Goal: Complete application form

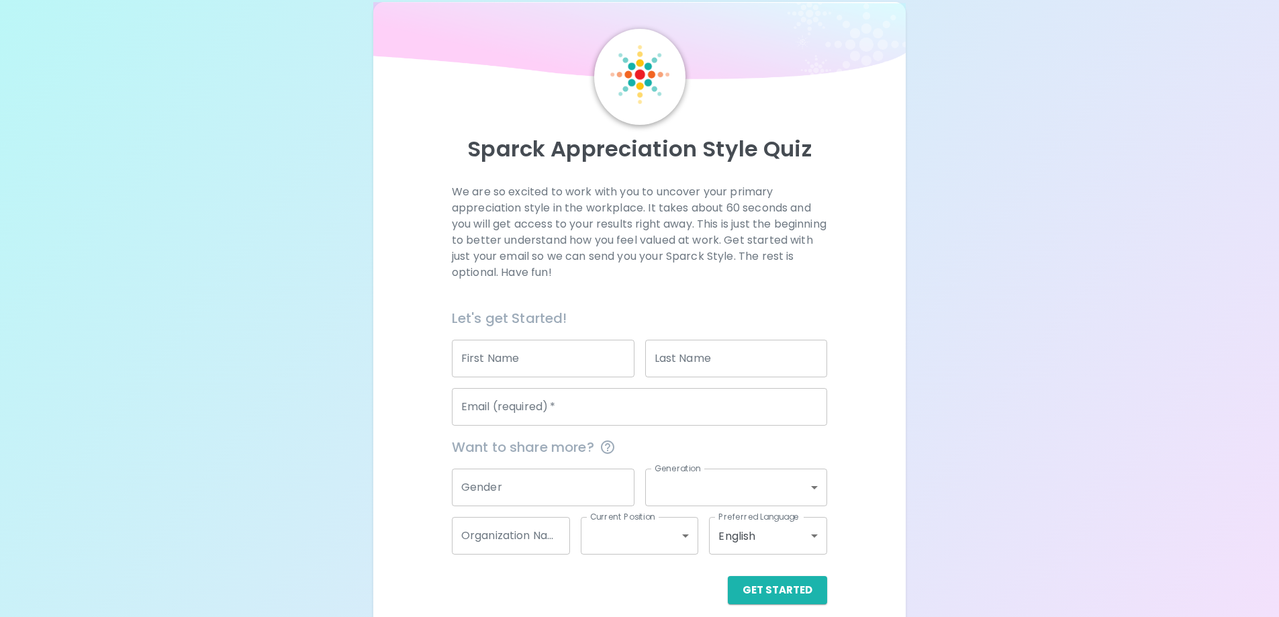
scroll to position [39, 0]
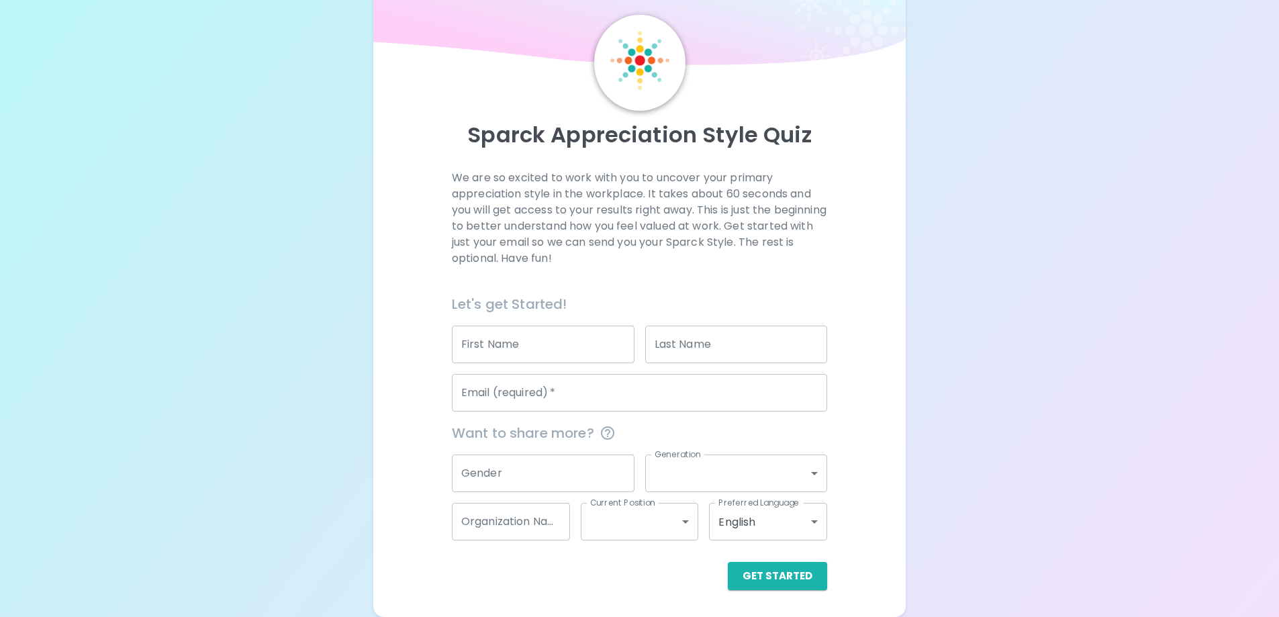
click at [508, 346] on input "First Name" at bounding box center [543, 345] width 183 height 38
type input "[PERSON_NAME]"
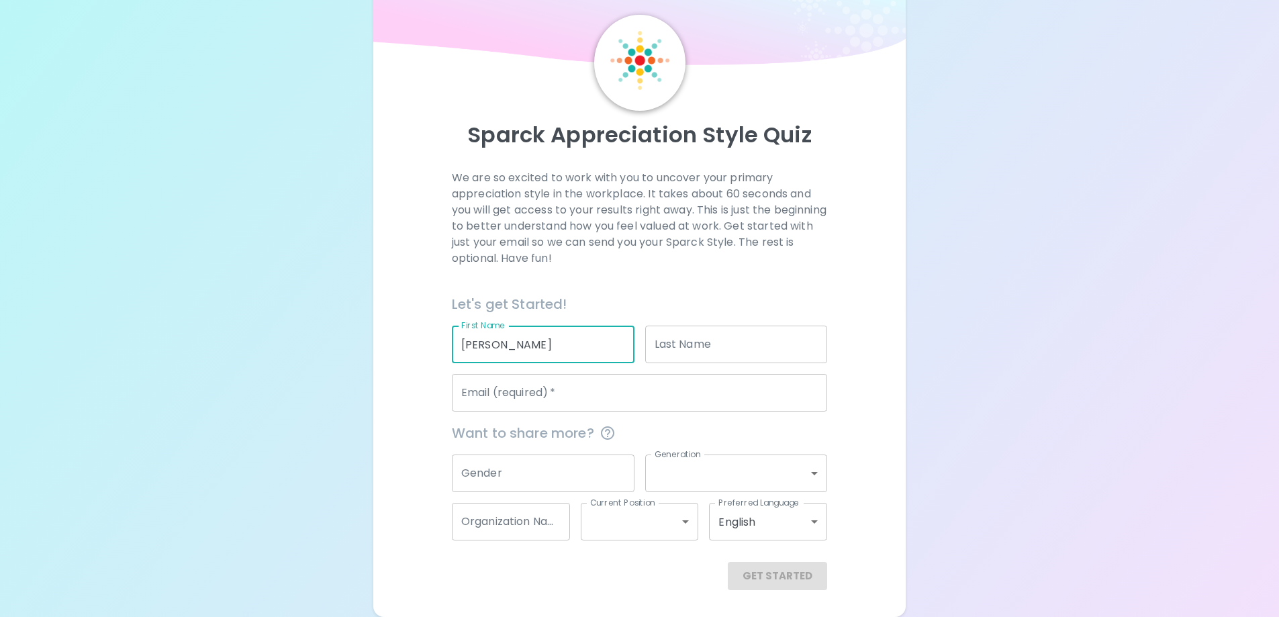
click at [699, 339] on input "Last Name" at bounding box center [736, 345] width 183 height 38
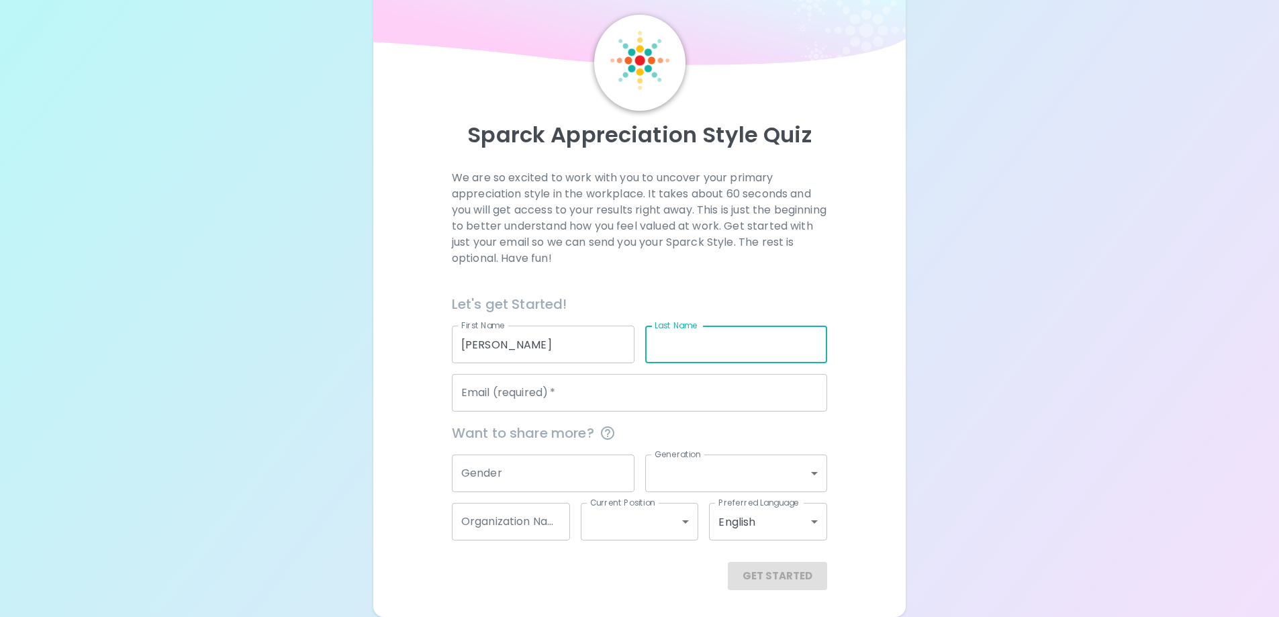
type input "[PERSON_NAME]"
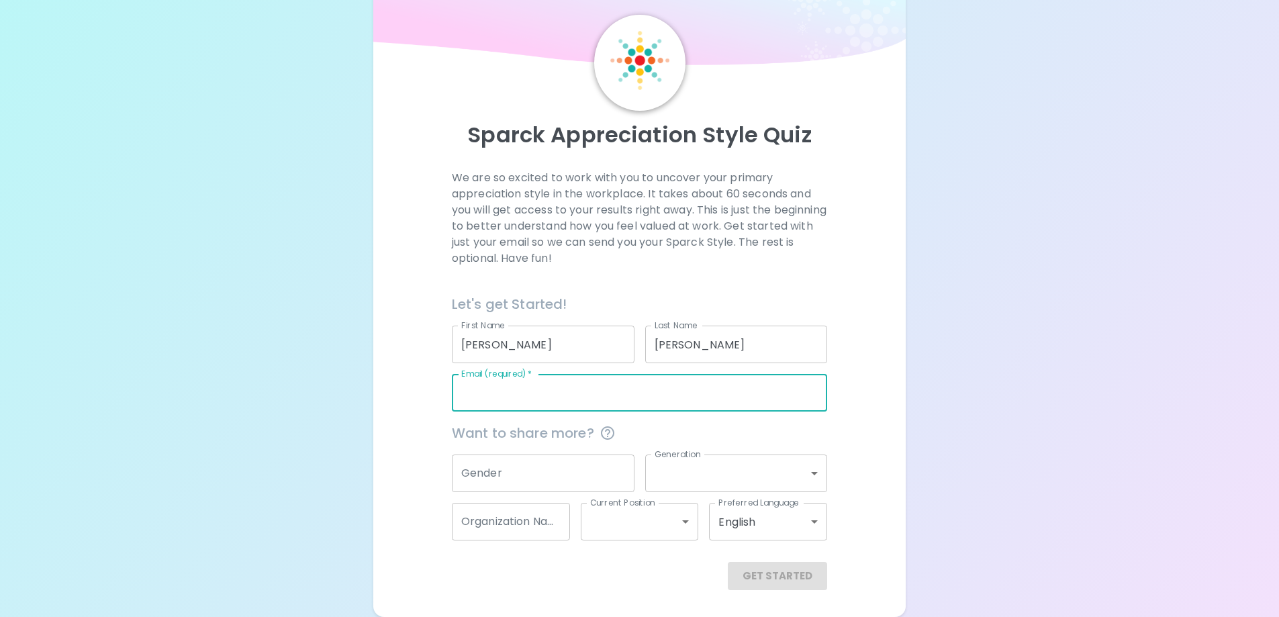
click at [540, 397] on input "Email (required)   *" at bounding box center [639, 393] width 375 height 38
type input "[PERSON_NAME][EMAIL_ADDRESS][PERSON_NAME][DOMAIN_NAME]"
click at [785, 582] on button "Get Started" at bounding box center [777, 576] width 99 height 28
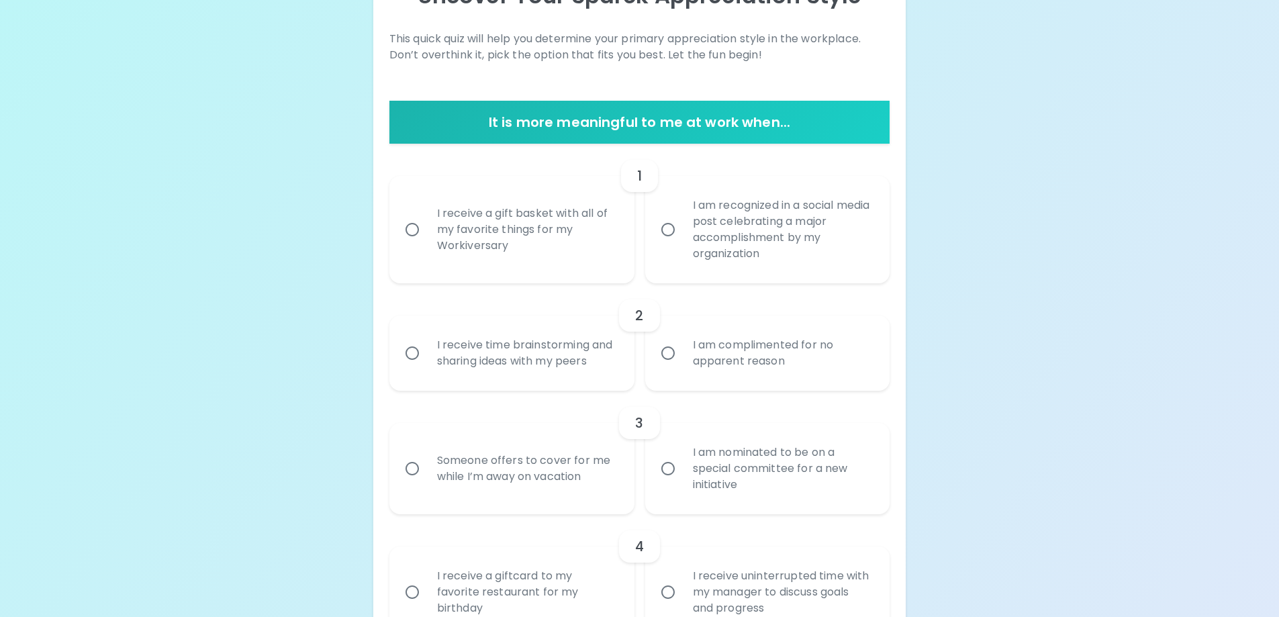
scroll to position [201, 0]
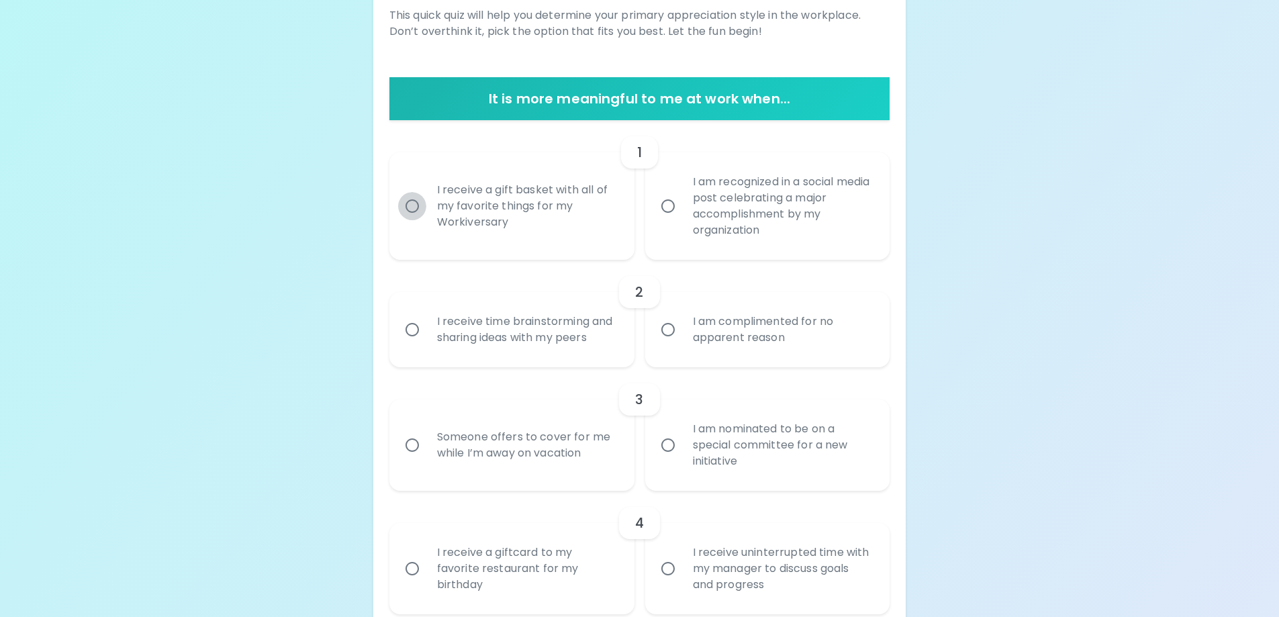
click at [414, 203] on input "I receive a gift basket with all of my favorite things for my Workiversary" at bounding box center [412, 206] width 28 height 28
radio input "true"
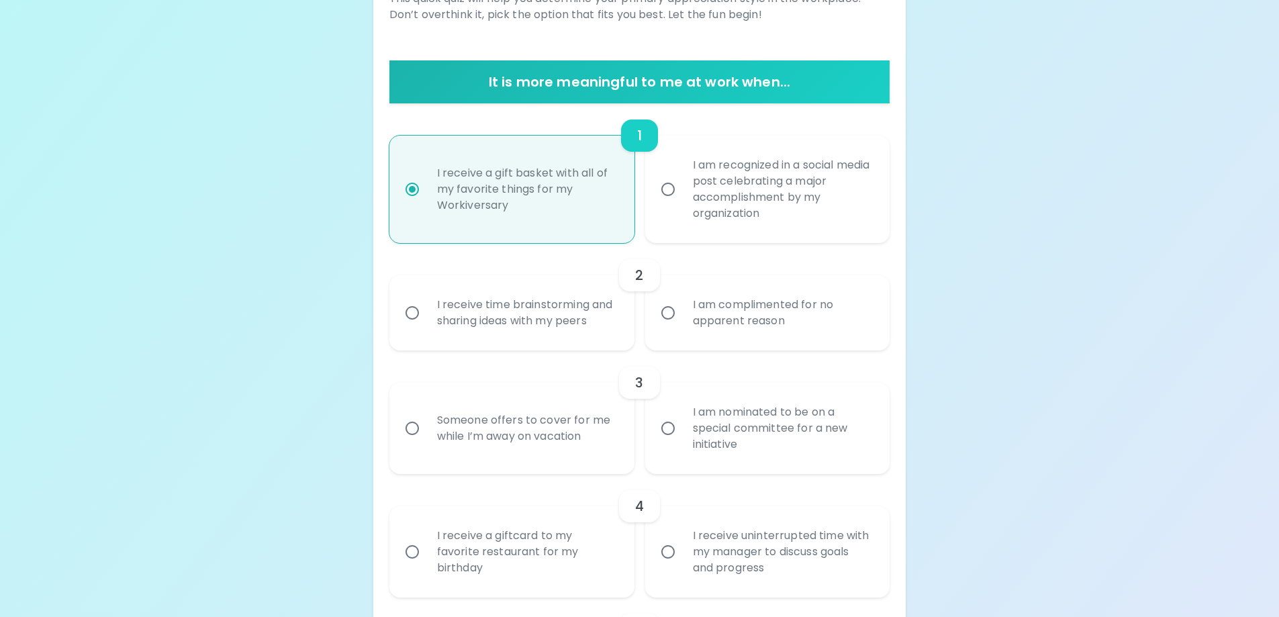
scroll to position [242, 0]
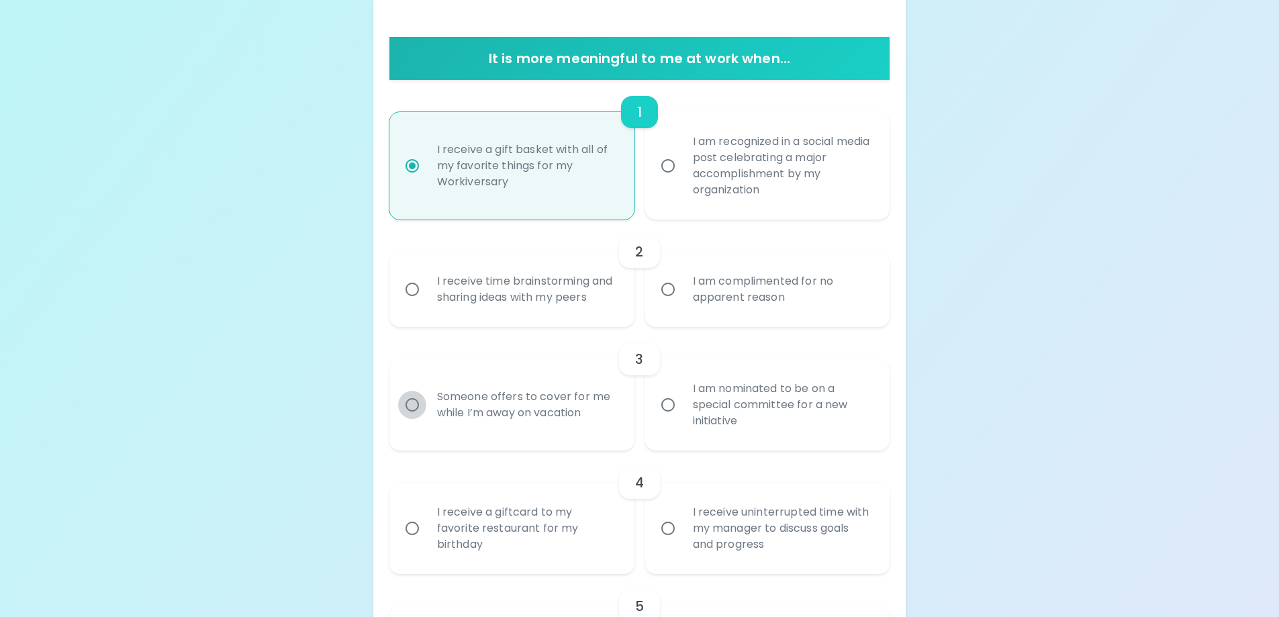
click at [411, 402] on input "Someone offers to cover for me while I’m away on vacation" at bounding box center [412, 405] width 28 height 28
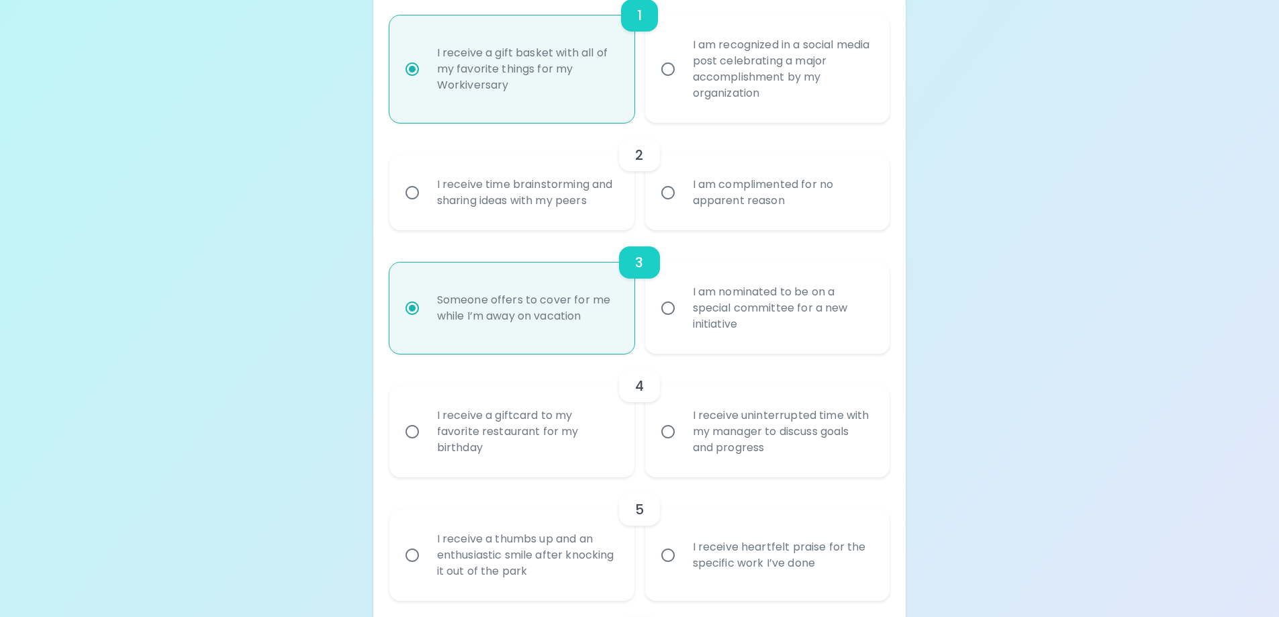
scroll to position [349, 0]
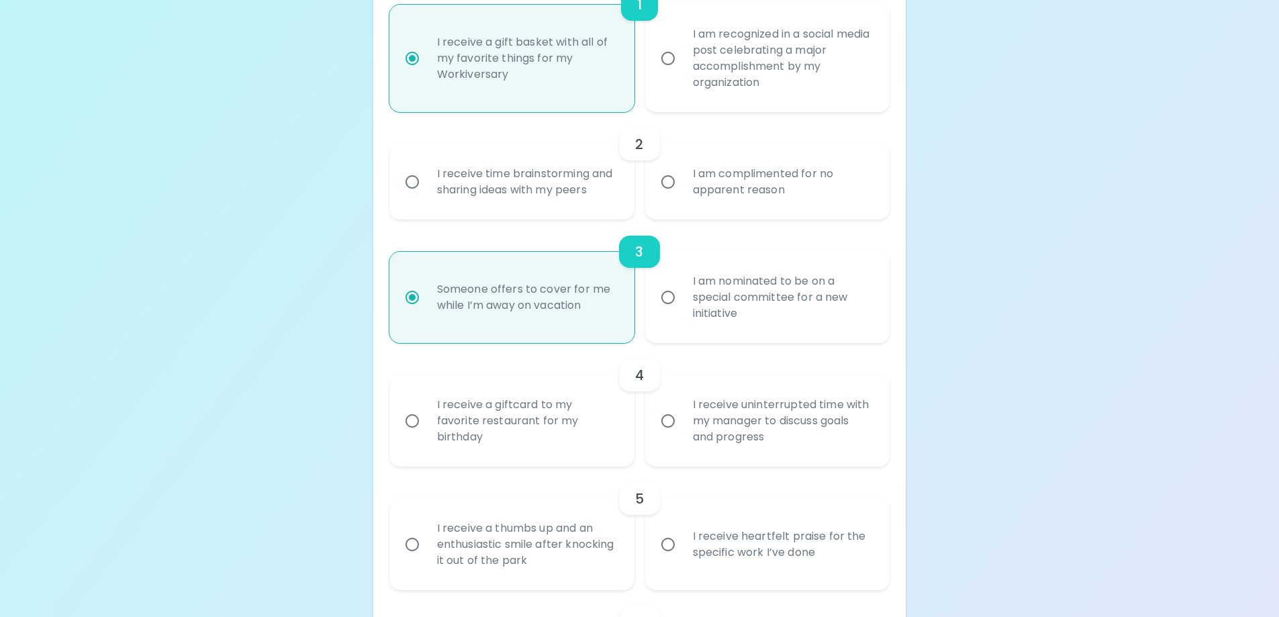
radio input "true"
click at [410, 183] on input "I receive time brainstorming and sharing ideas with my peers" at bounding box center [412, 182] width 28 height 28
radio input "false"
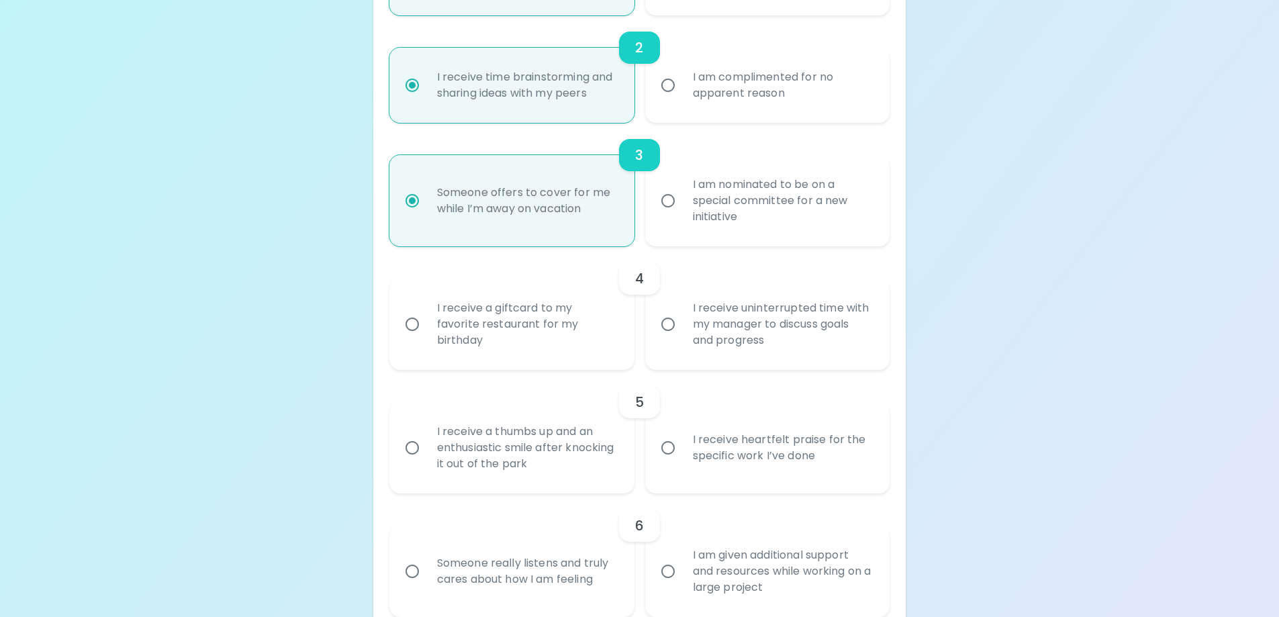
scroll to position [456, 0]
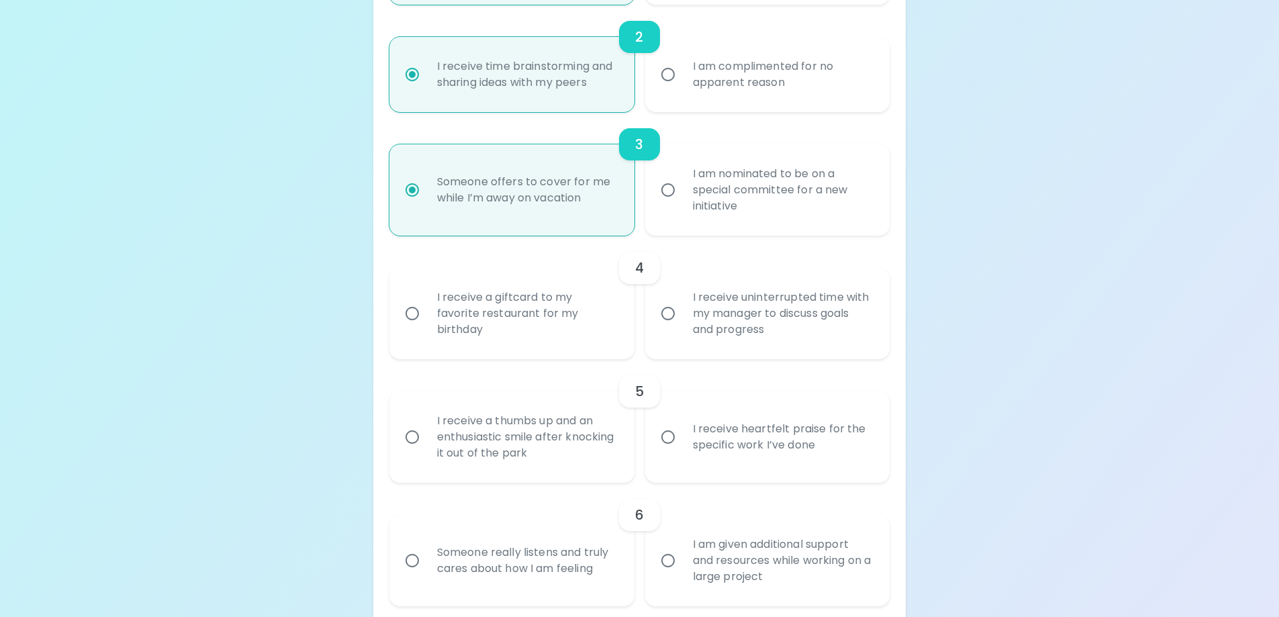
radio input "true"
click at [407, 312] on input "I receive a giftcard to my favorite restaurant for my birthday" at bounding box center [412, 313] width 28 height 28
radio input "false"
radio input "true"
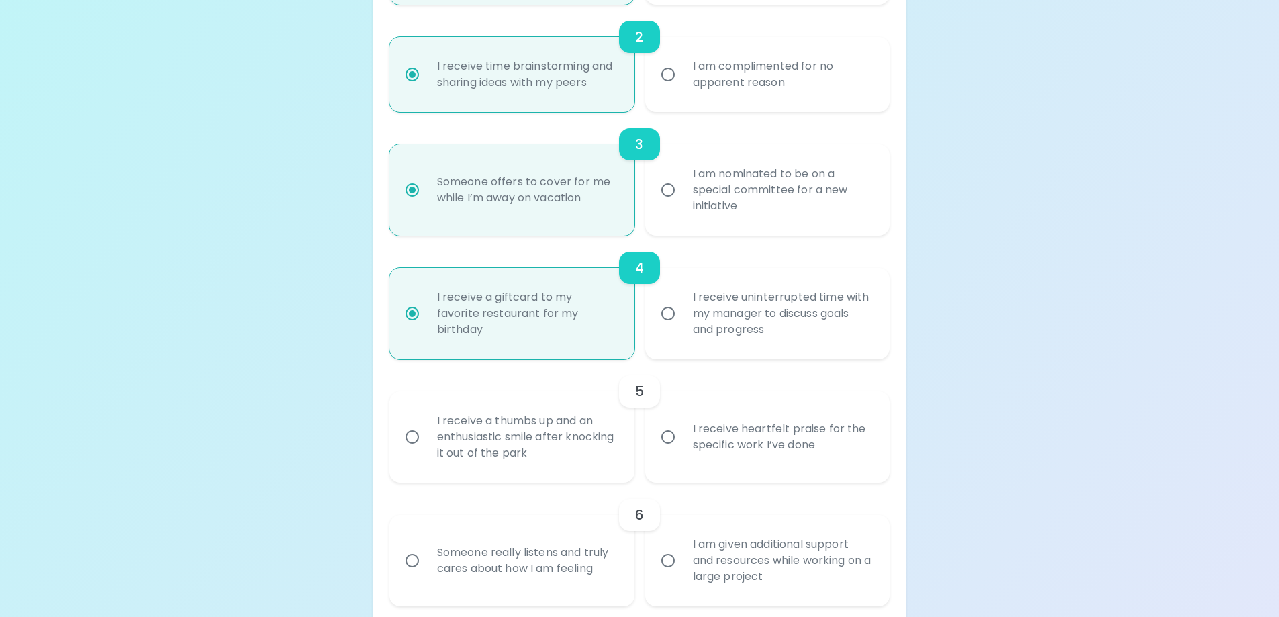
scroll to position [564, 0]
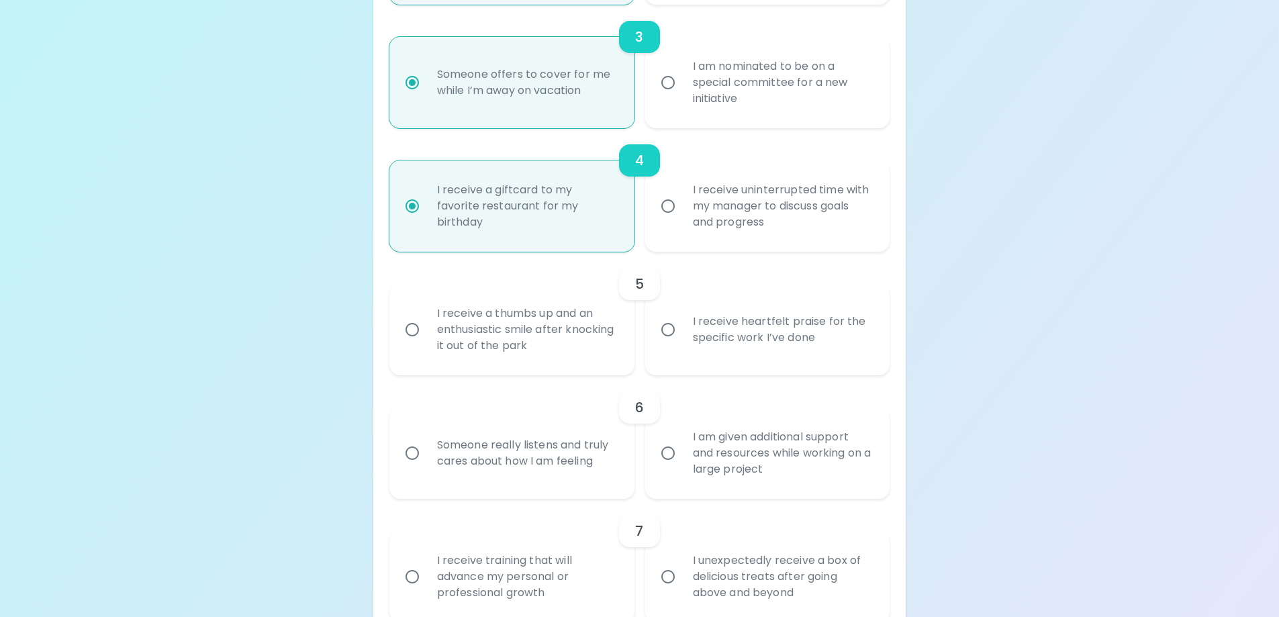
radio input "true"
click at [667, 326] on input "I receive heartfelt praise for the specific work I’ve done" at bounding box center [668, 329] width 28 height 28
radio input "false"
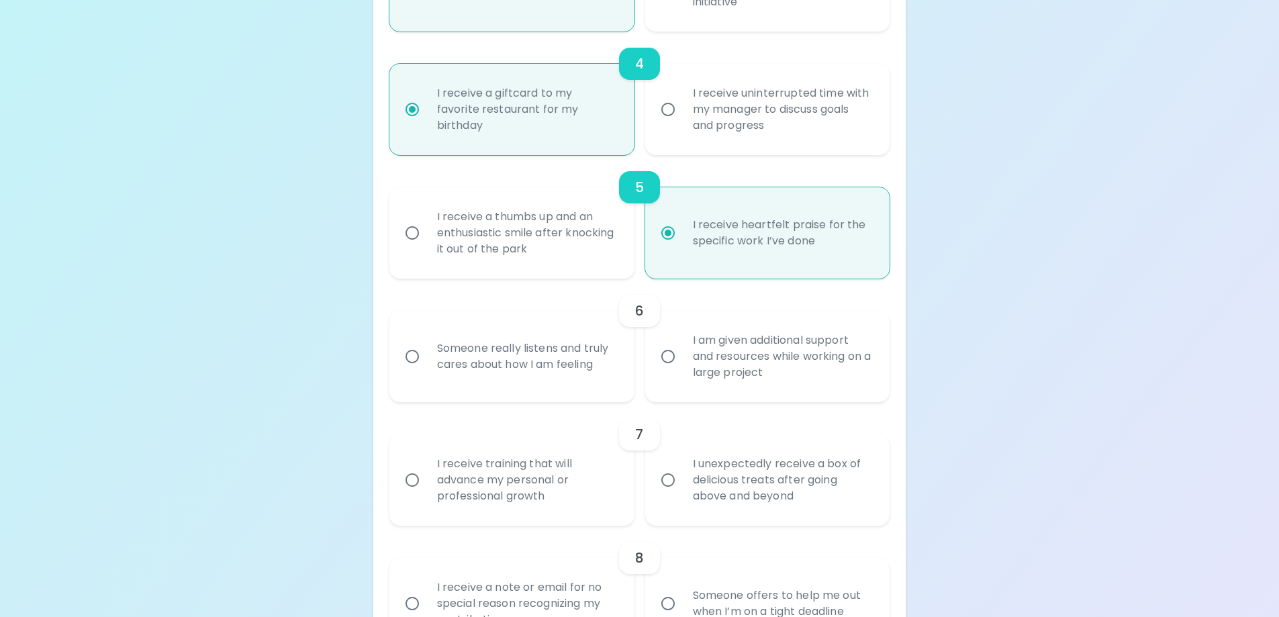
scroll to position [671, 0]
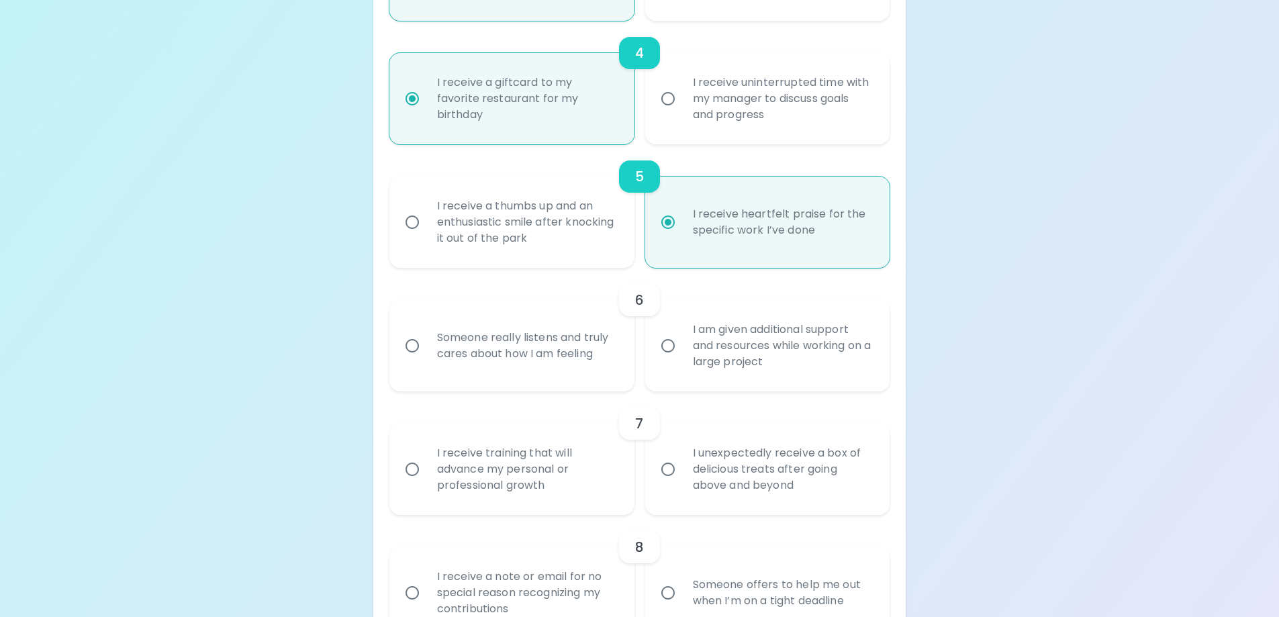
radio input "true"
click at [669, 347] on input "I am given additional support and resources while working on a large project" at bounding box center [668, 346] width 28 height 28
radio input "false"
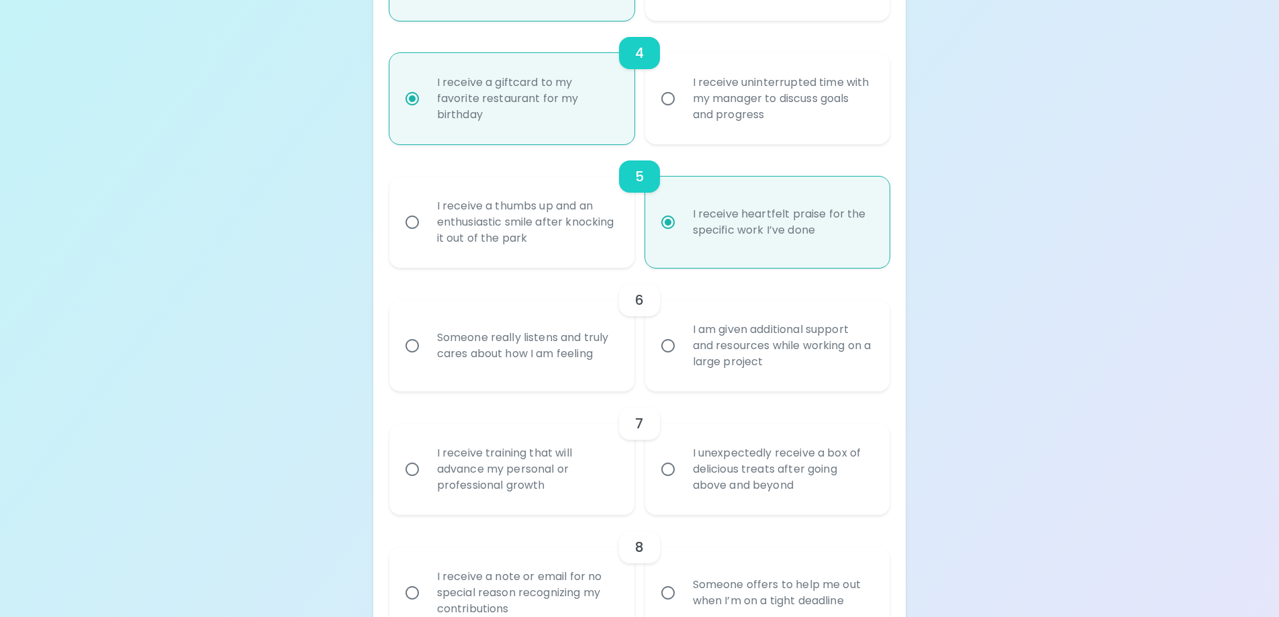
radio input "false"
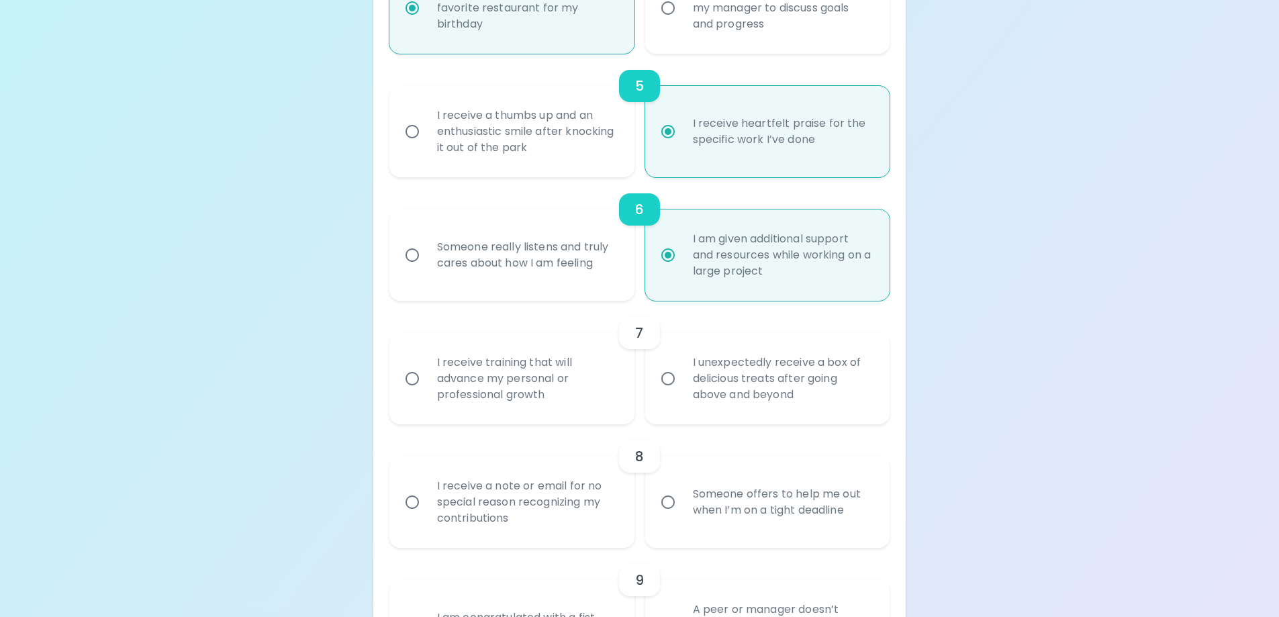
scroll to position [779, 0]
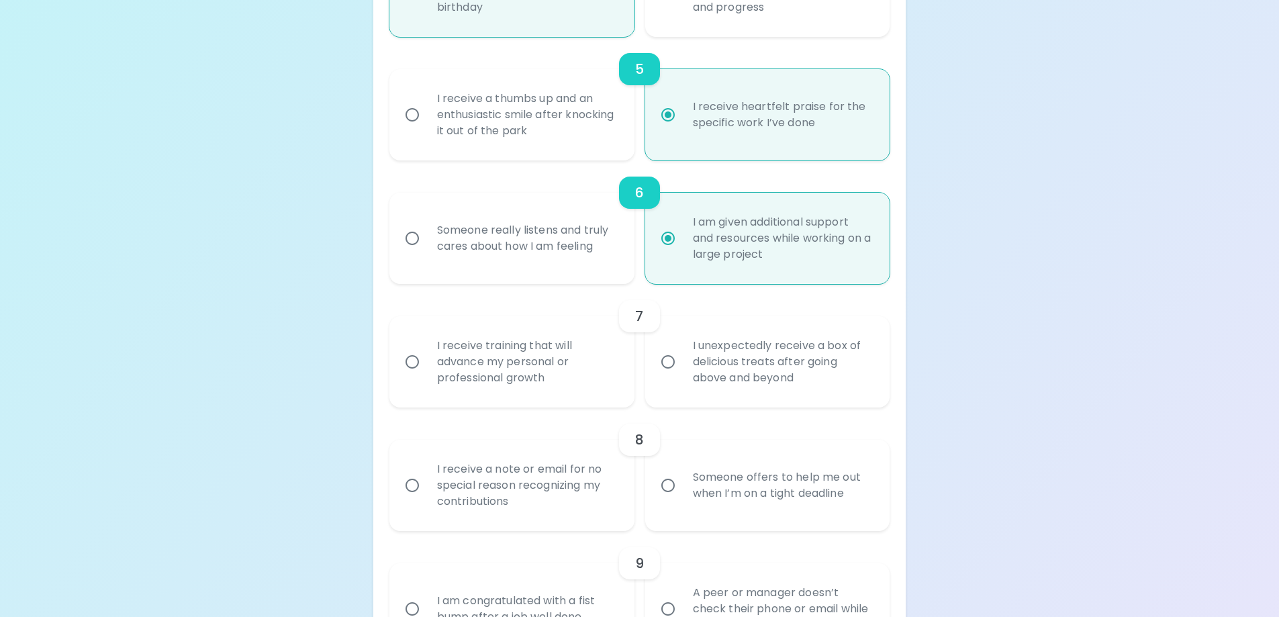
radio input "true"
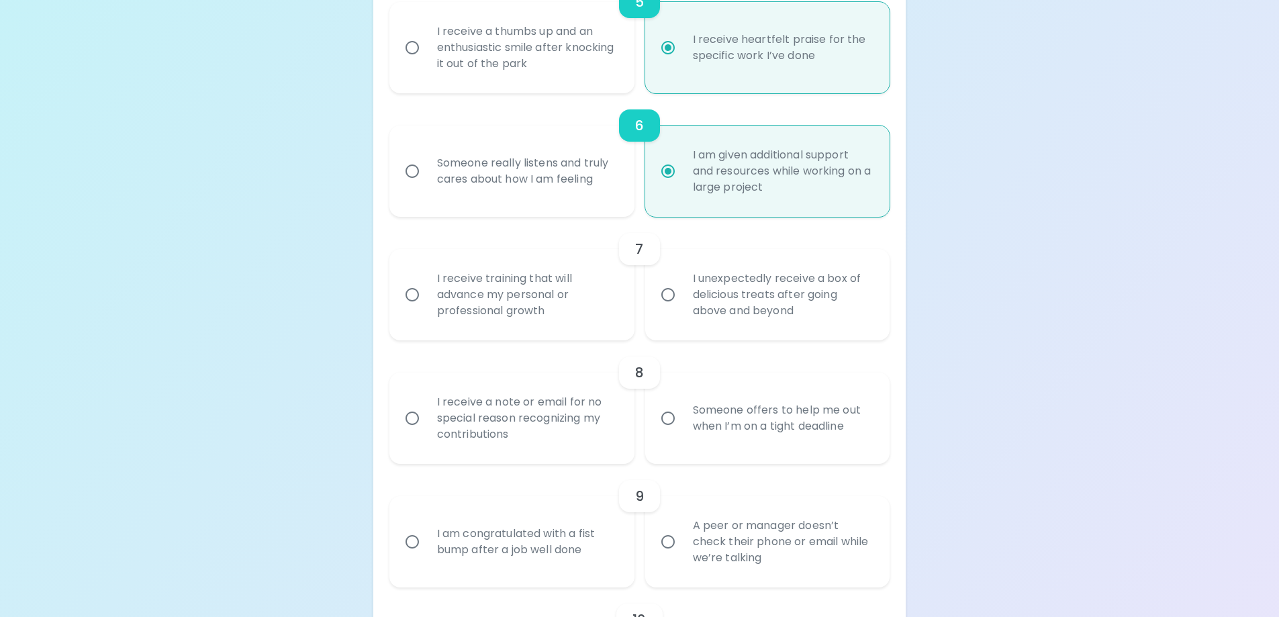
scroll to position [913, 0]
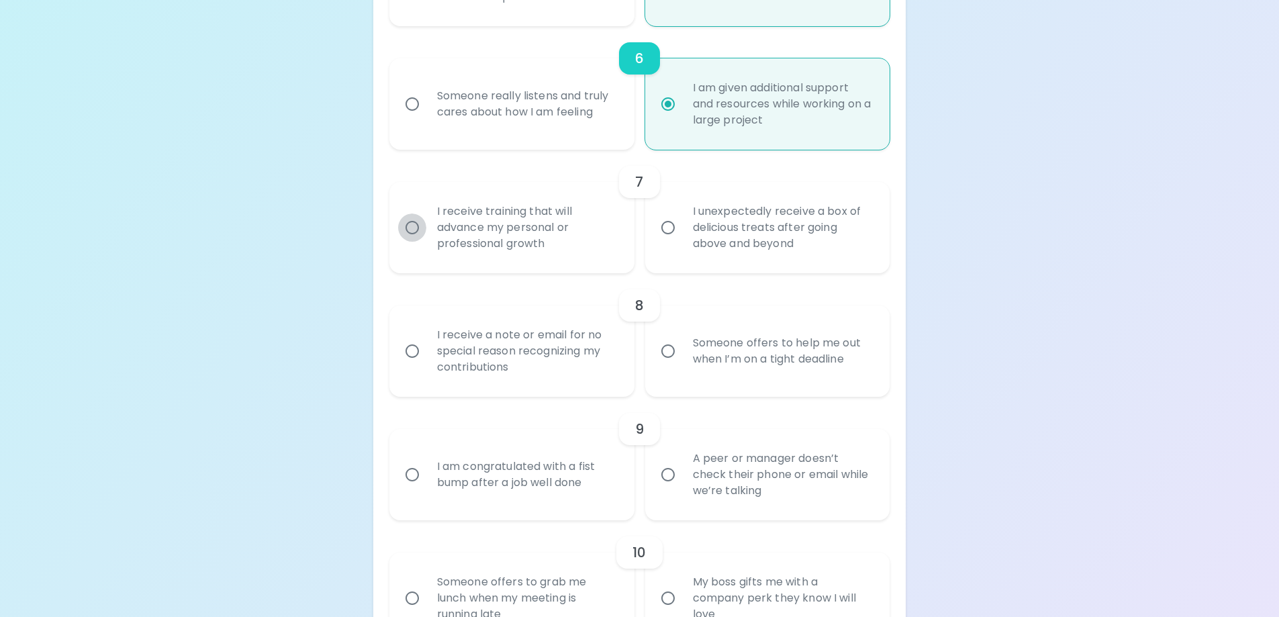
click at [409, 227] on input "I receive training that will advance my personal or professional growth" at bounding box center [412, 227] width 28 height 28
radio input "false"
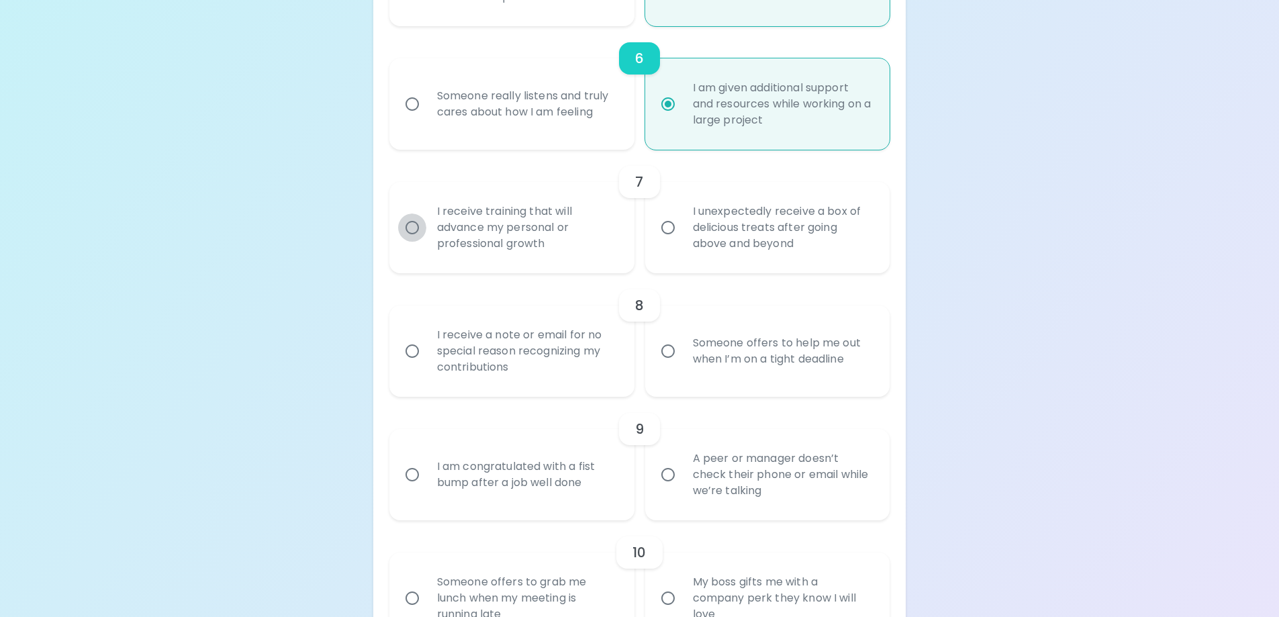
radio input "false"
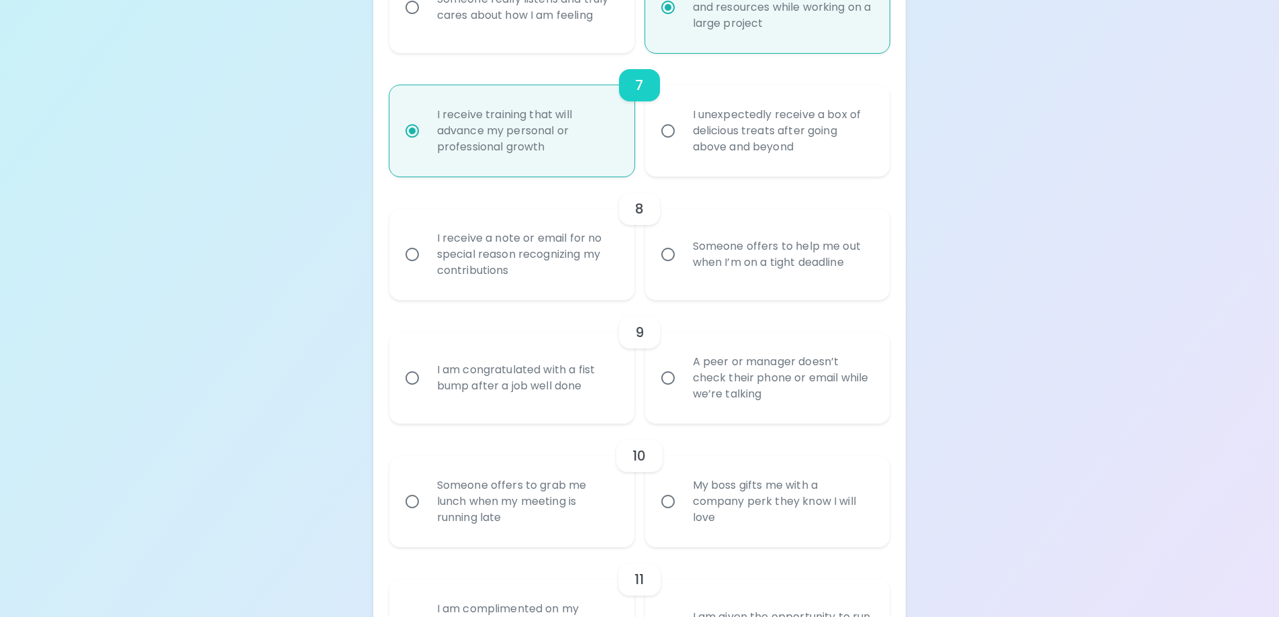
scroll to position [1020, 0]
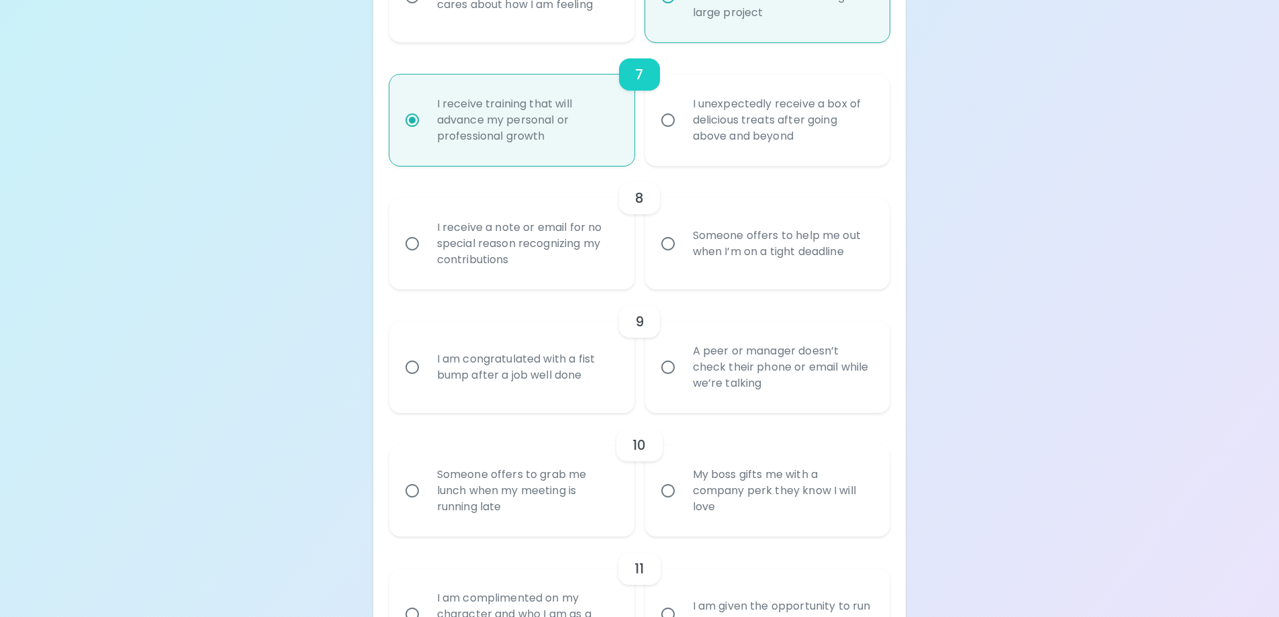
radio input "true"
click at [671, 245] on input "Someone offers to help me out when I’m on a tight deadline" at bounding box center [668, 244] width 28 height 28
radio input "false"
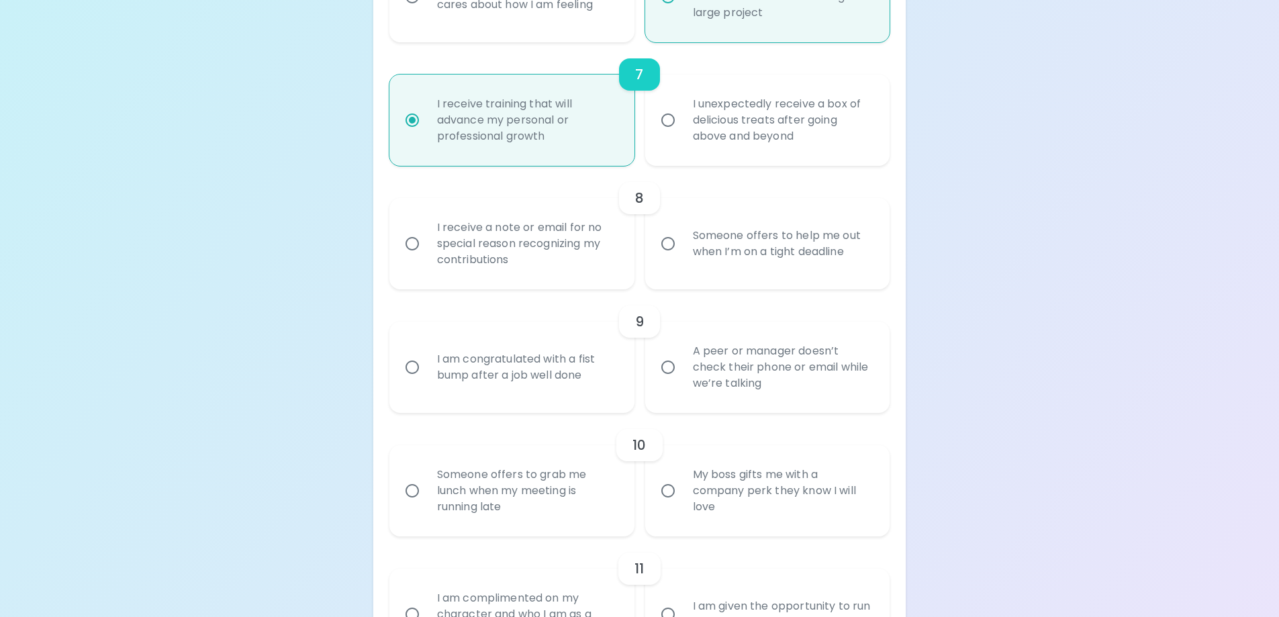
radio input "false"
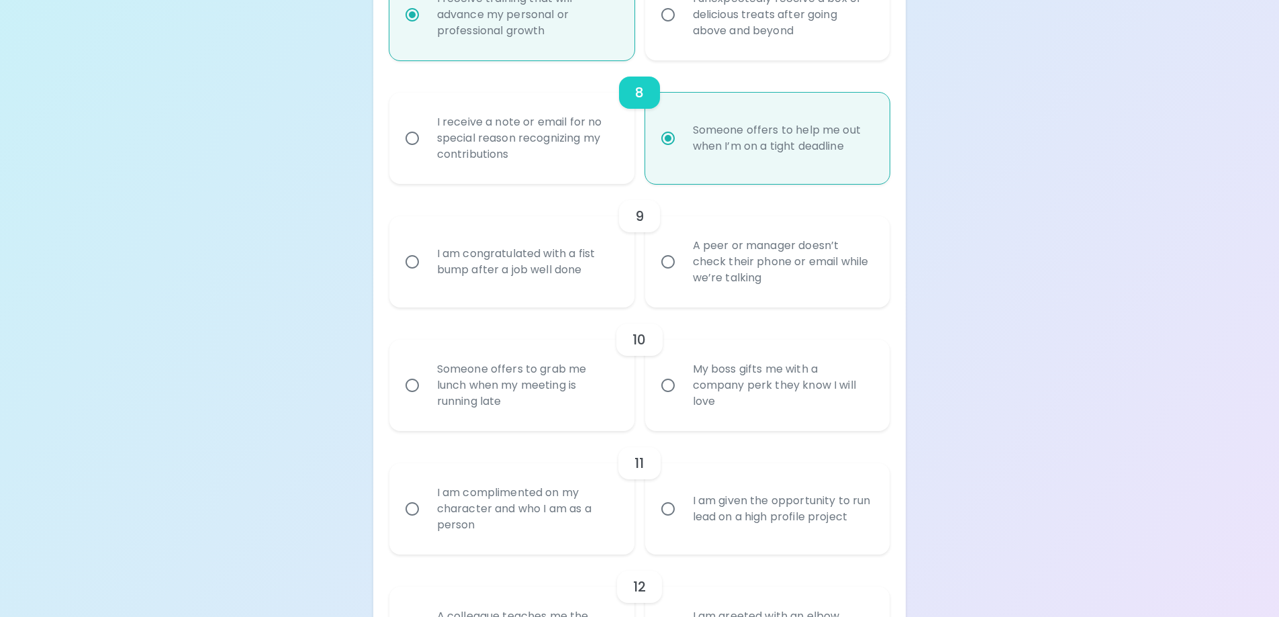
scroll to position [1128, 0]
radio input "true"
click at [412, 258] on input "I am congratulated with a fist bump after a job well done" at bounding box center [412, 260] width 28 height 28
radio input "false"
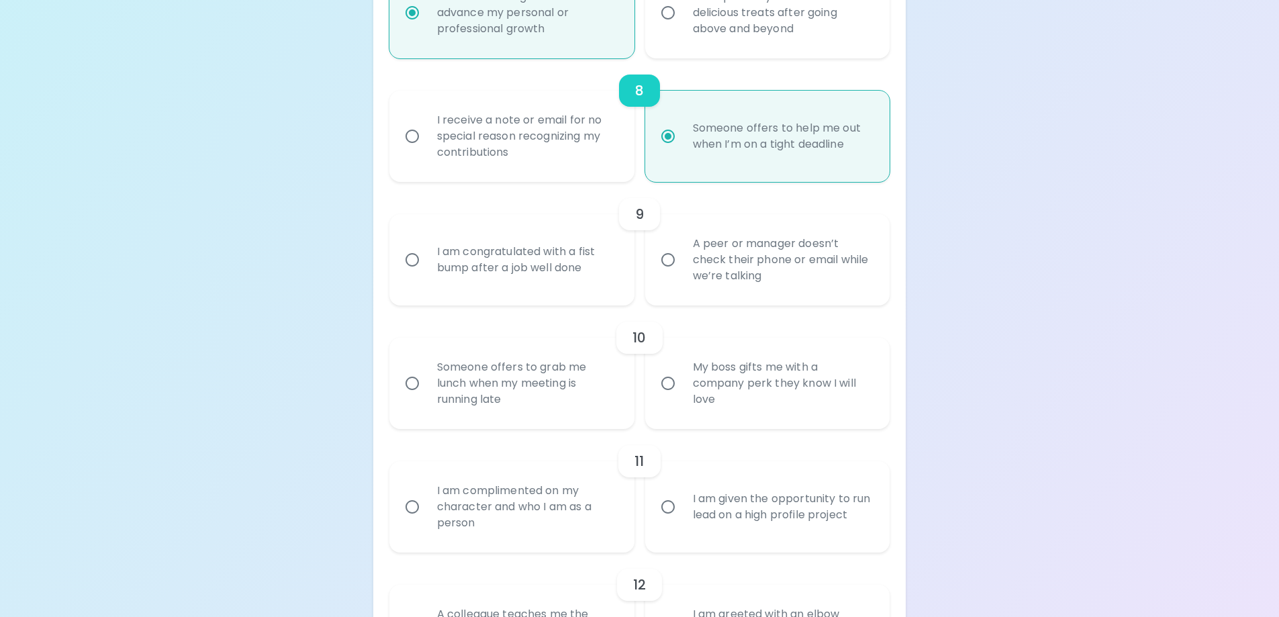
radio input "false"
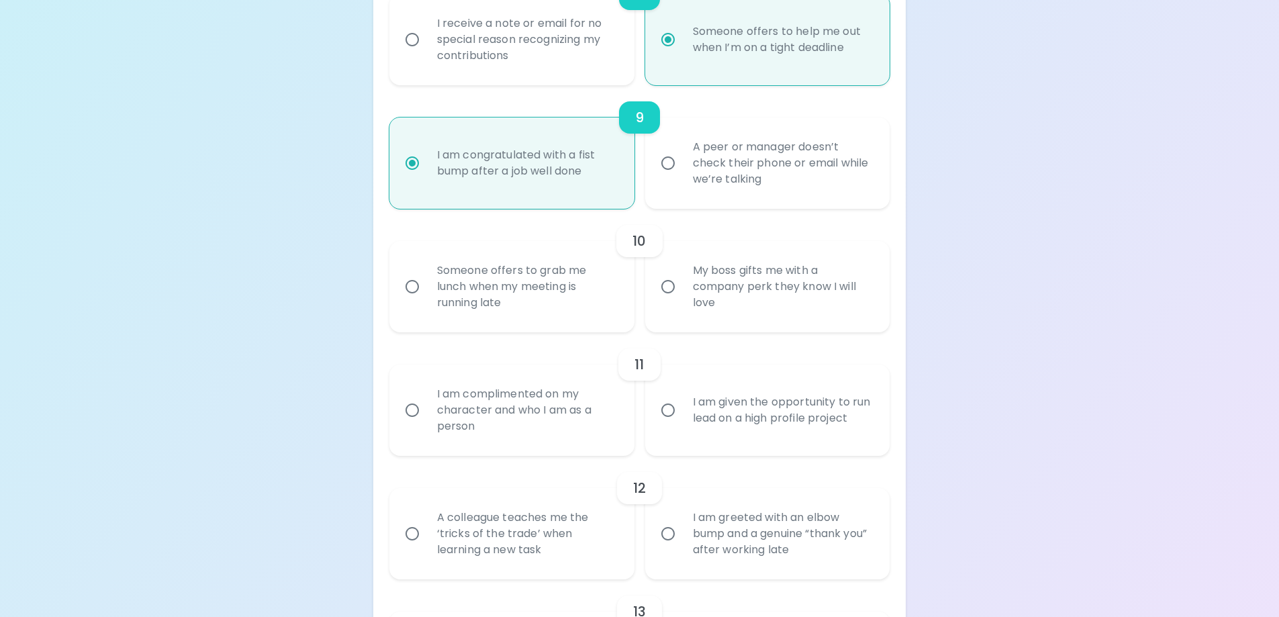
scroll to position [1235, 0]
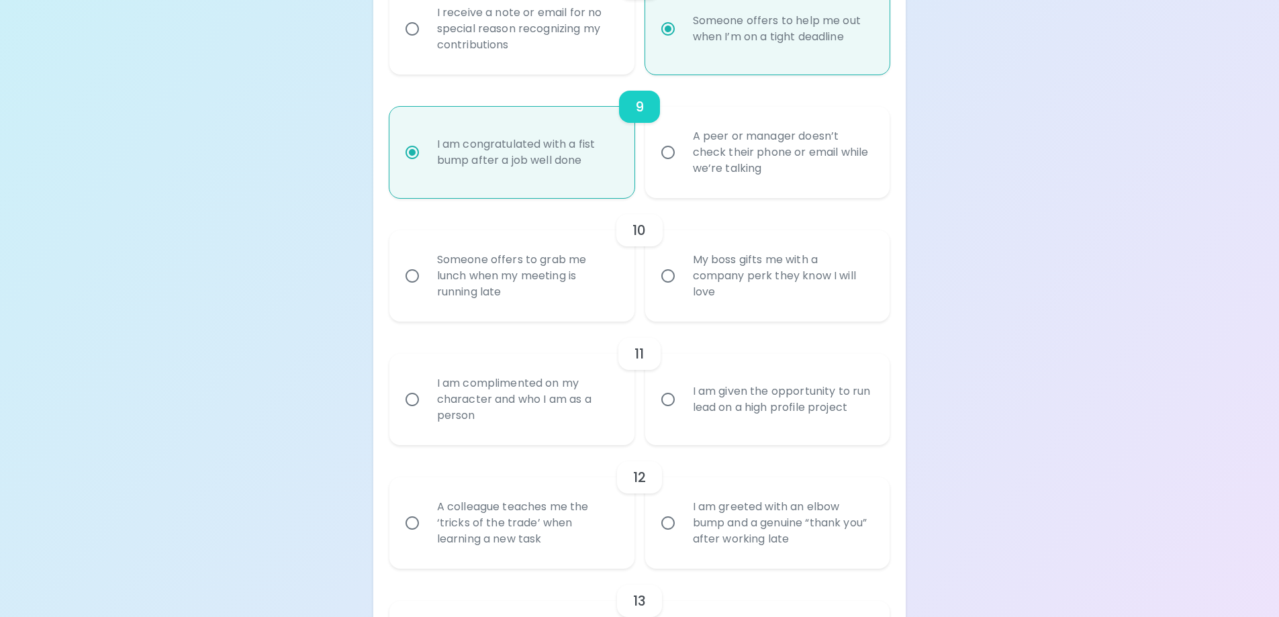
radio input "true"
click at [410, 273] on input "Someone offers to grab me lunch when my meeting is running late" at bounding box center [412, 276] width 28 height 28
radio input "false"
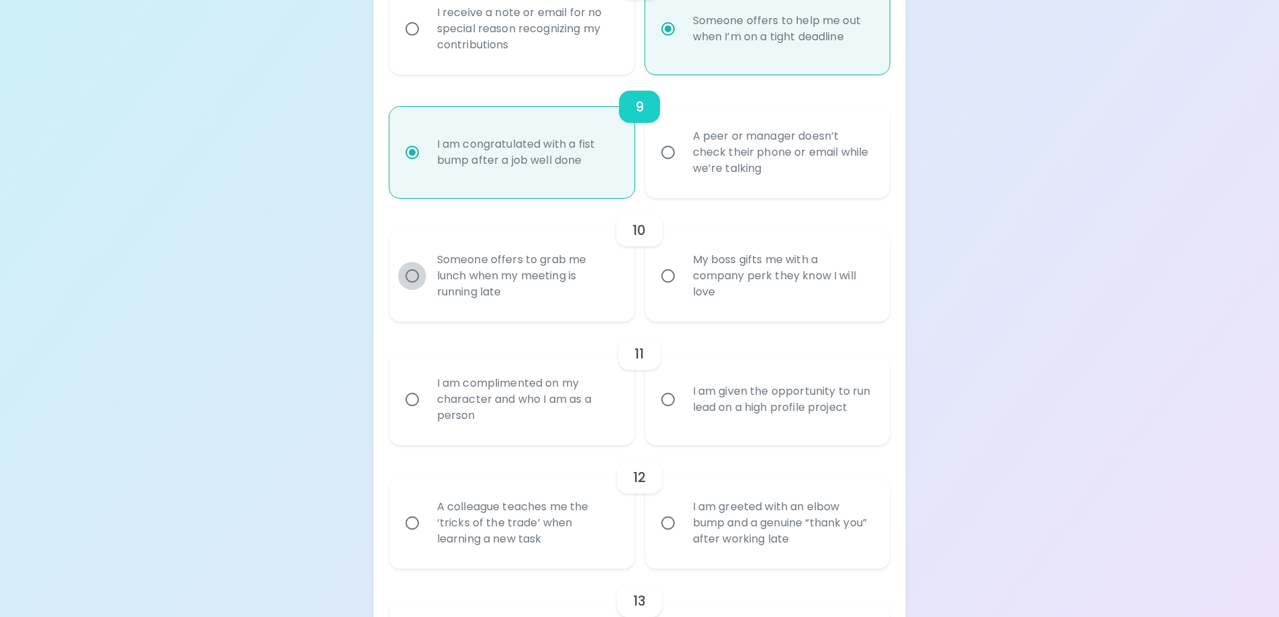
radio input "false"
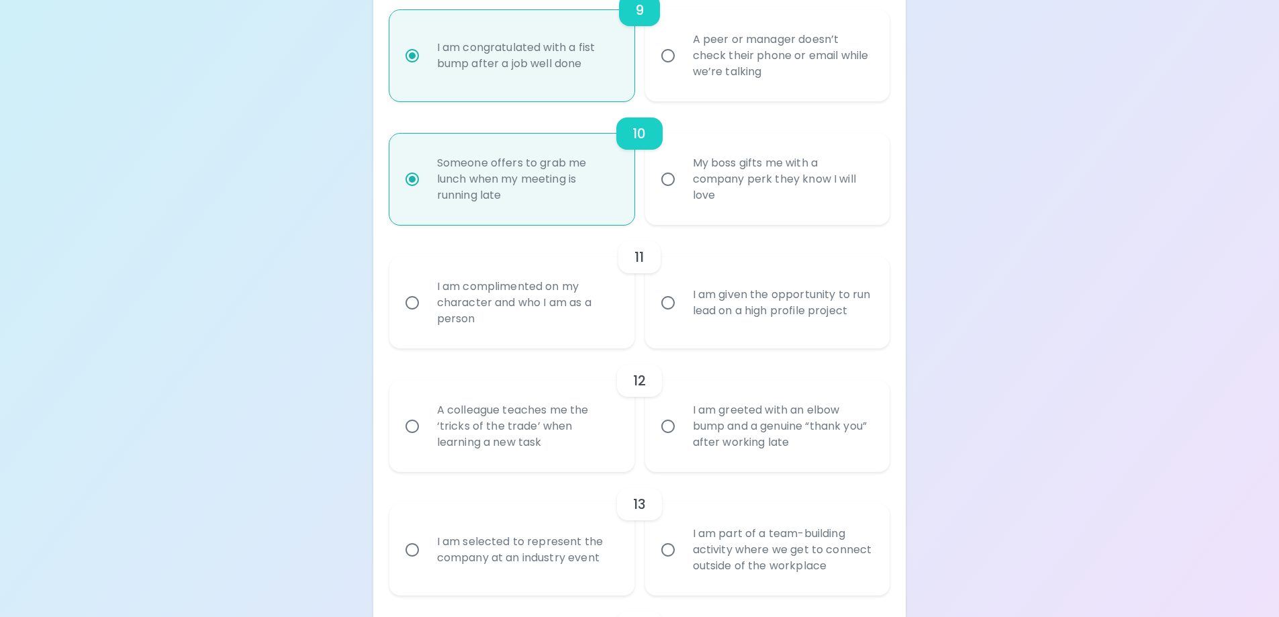
scroll to position [1342, 0]
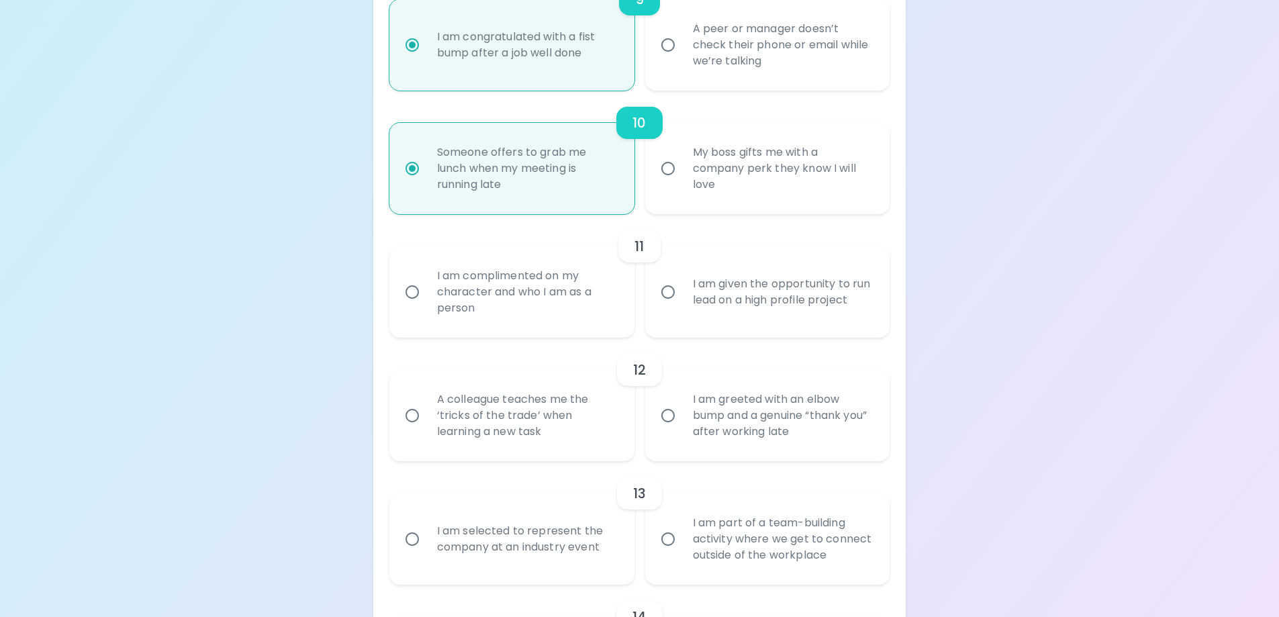
radio input "true"
click at [669, 285] on input "I am given the opportunity to run lead on a high profile project" at bounding box center [668, 292] width 28 height 28
radio input "false"
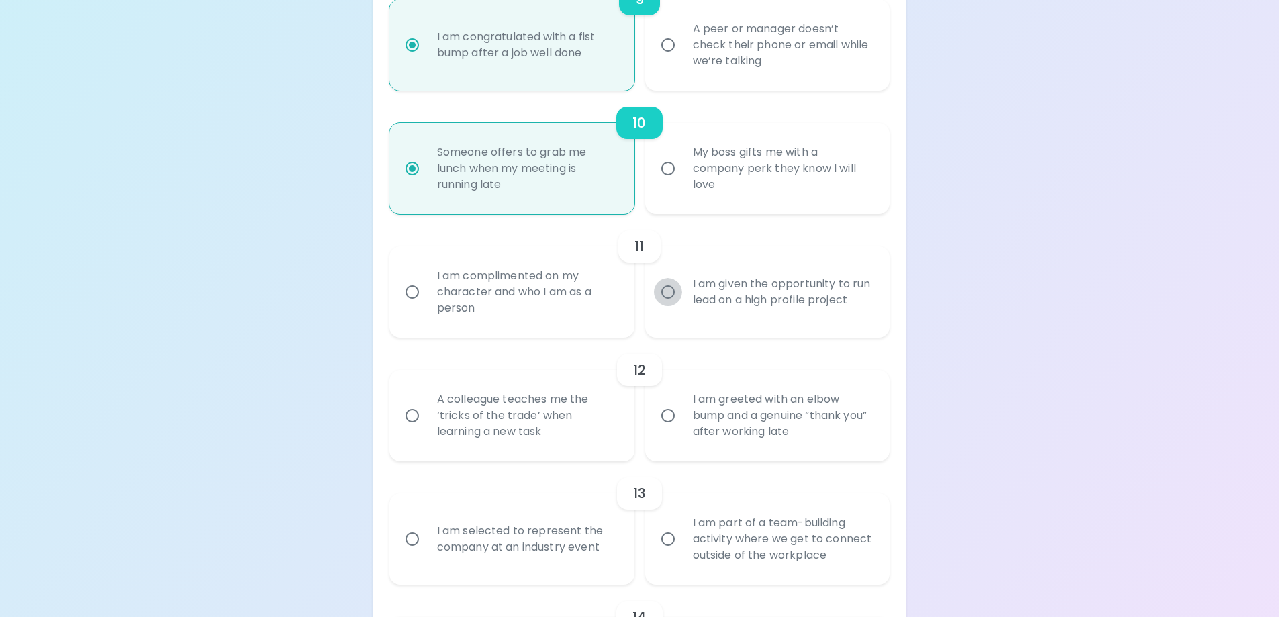
radio input "false"
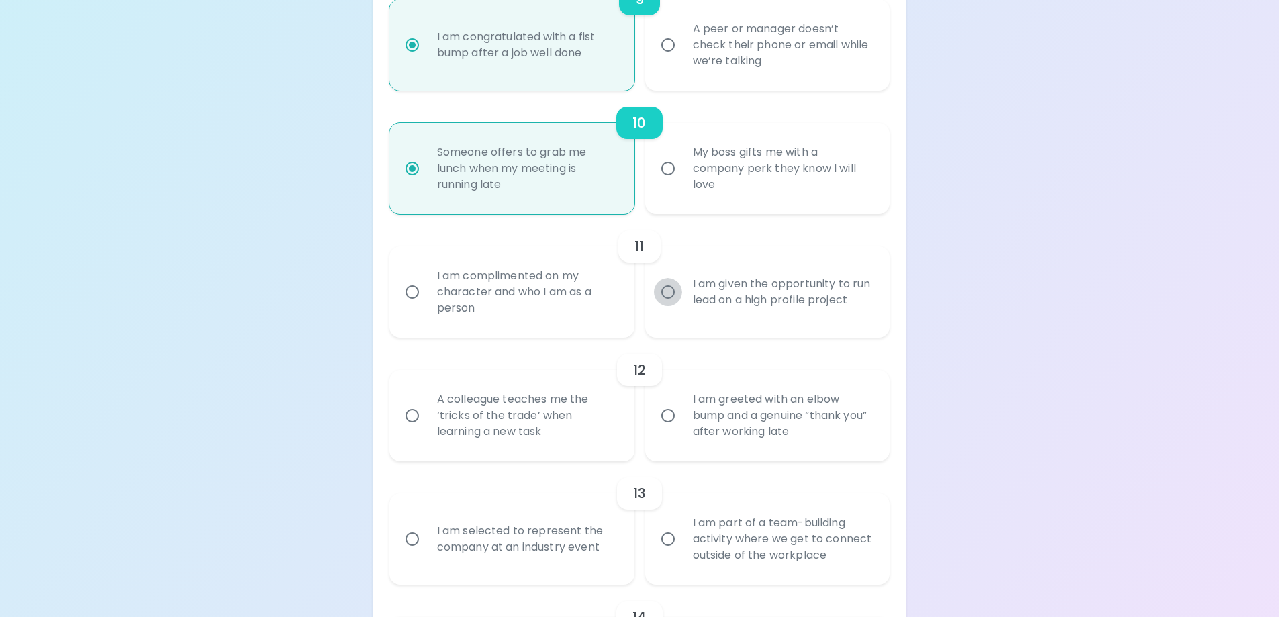
radio input "false"
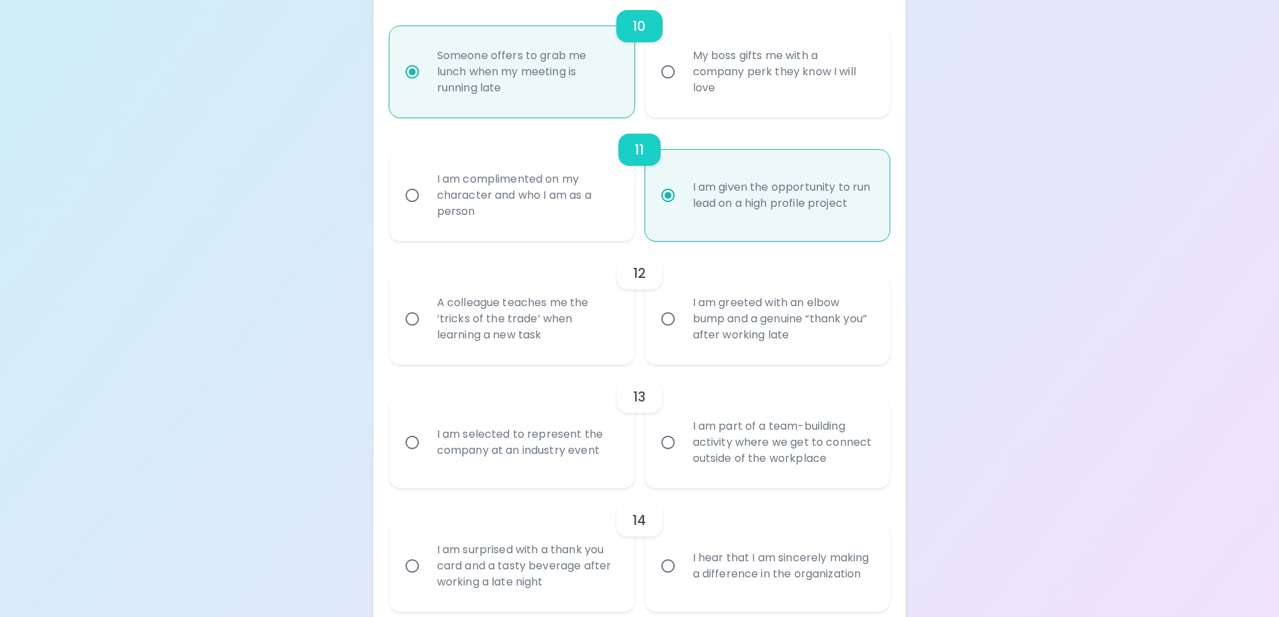
scroll to position [1450, 0]
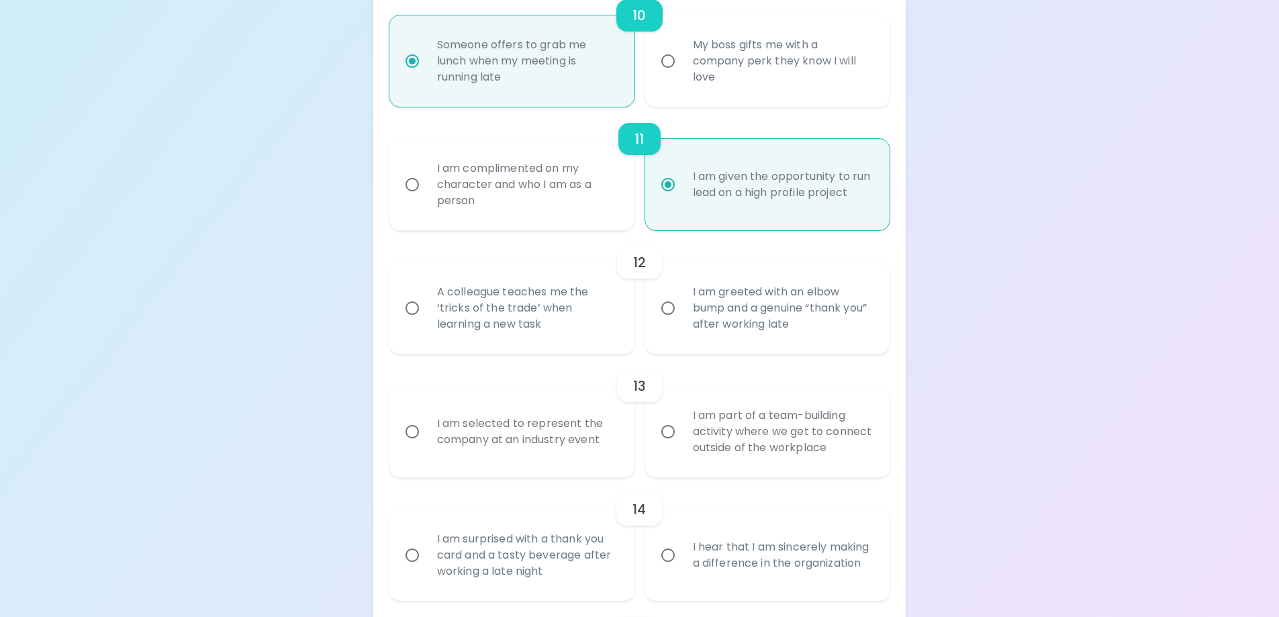
radio input "true"
click at [409, 307] on input "A colleague teaches me the ‘tricks of the trade’ when learning a new task" at bounding box center [412, 308] width 28 height 28
radio input "false"
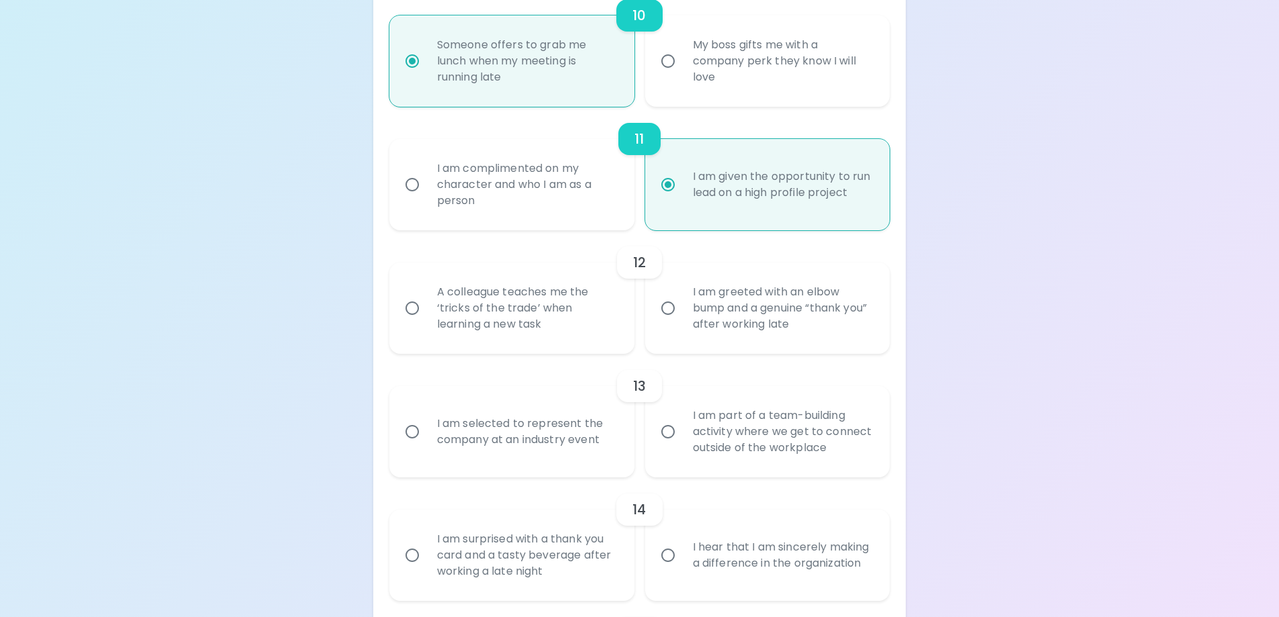
radio input "false"
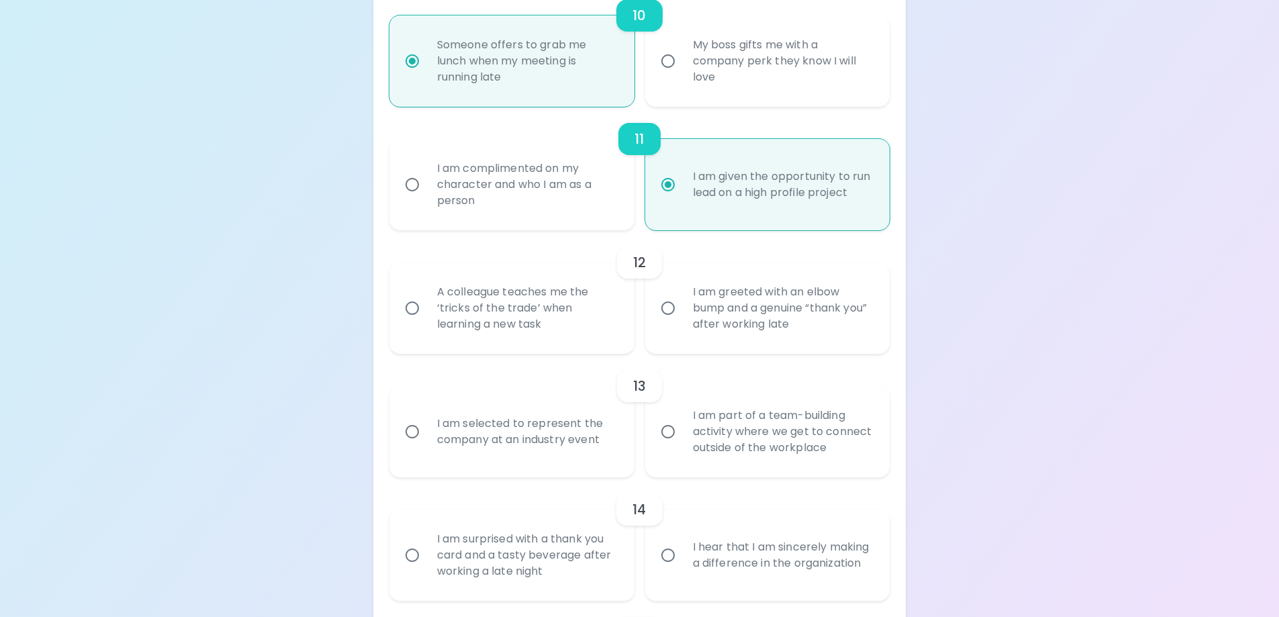
radio input "false"
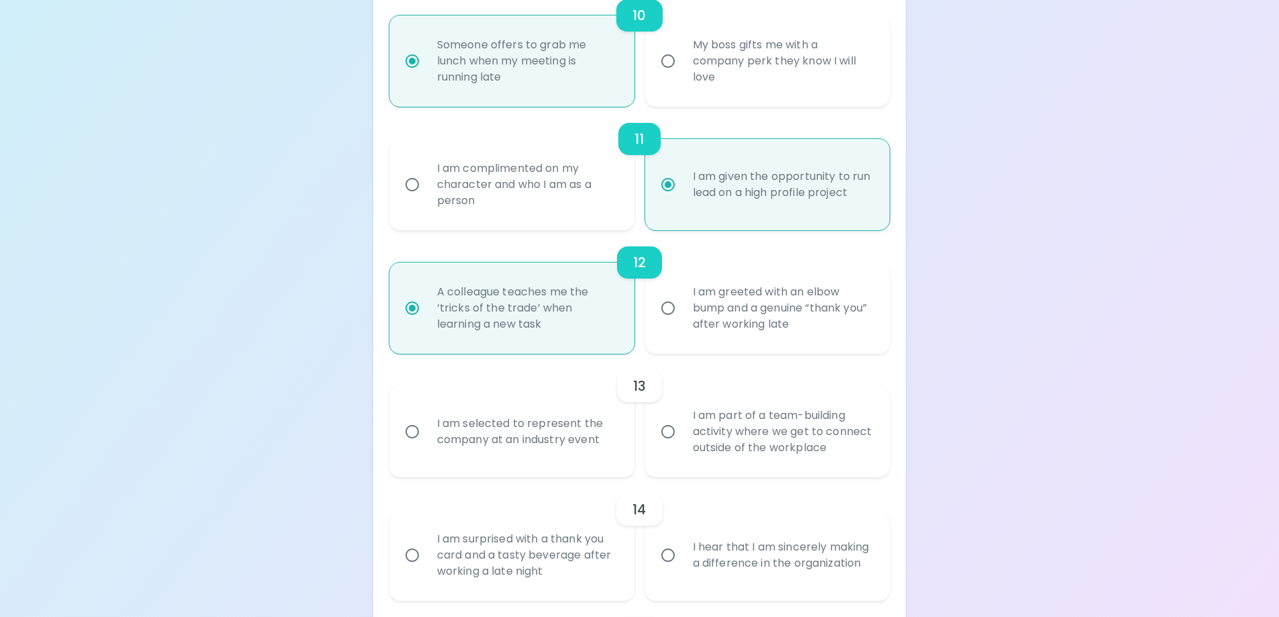
scroll to position [1557, 0]
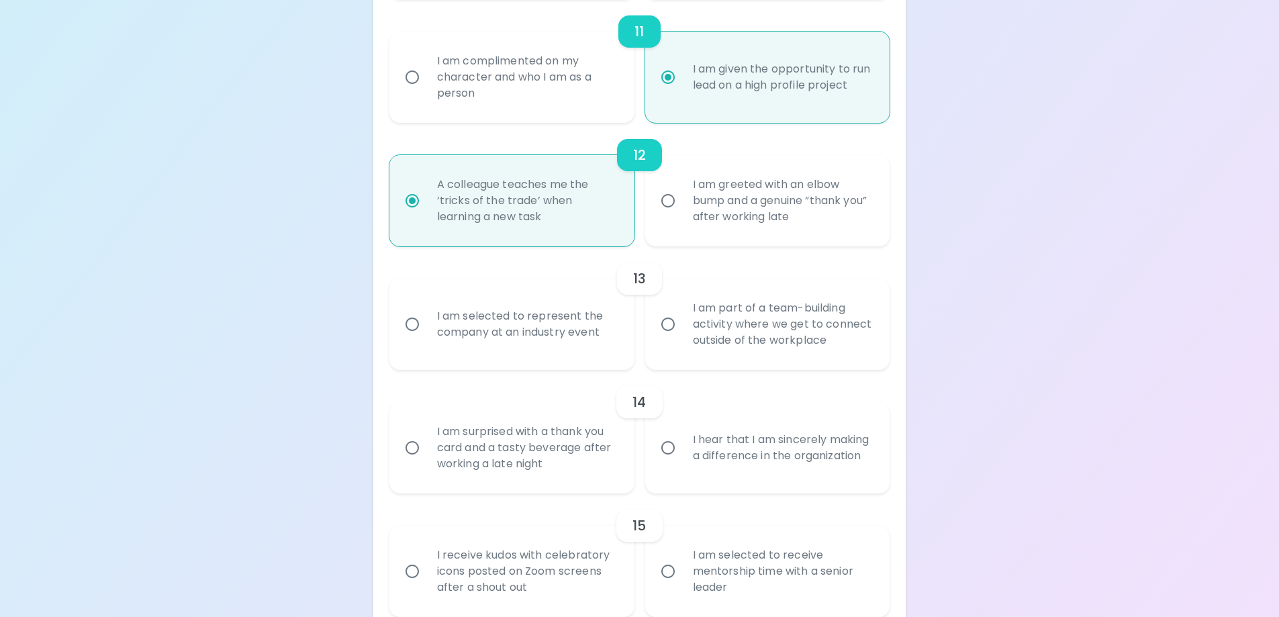
radio input "true"
click at [413, 322] on input "I am selected to represent the company at an industry event" at bounding box center [412, 324] width 28 height 28
radio input "false"
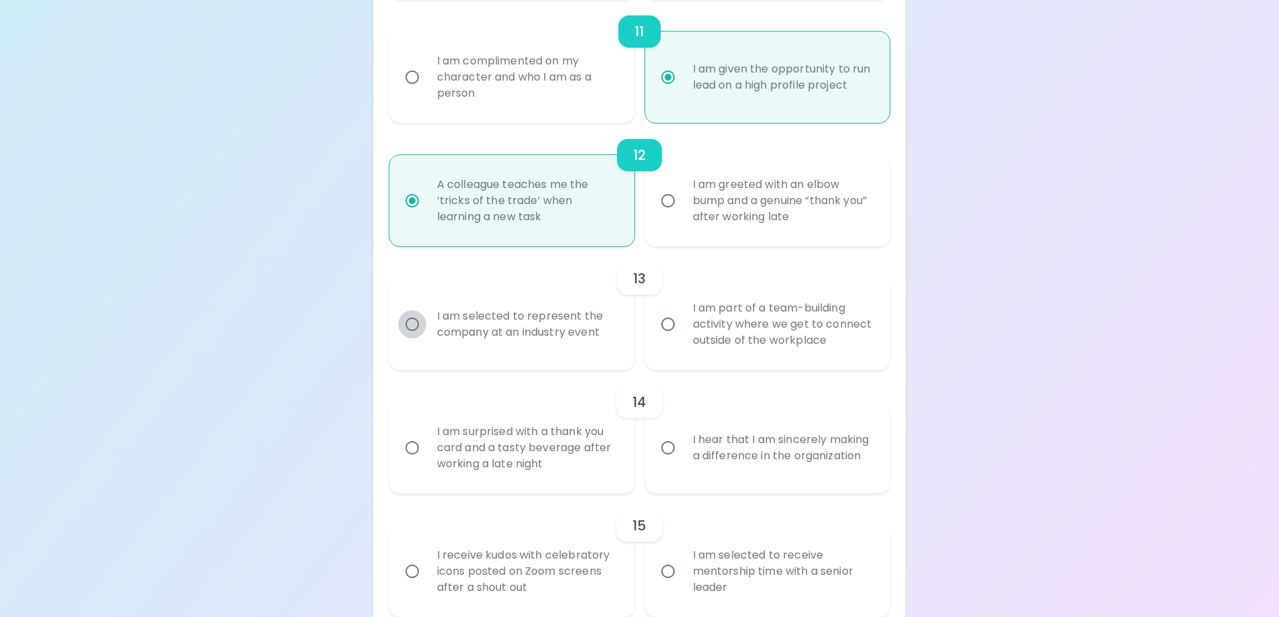
radio input "false"
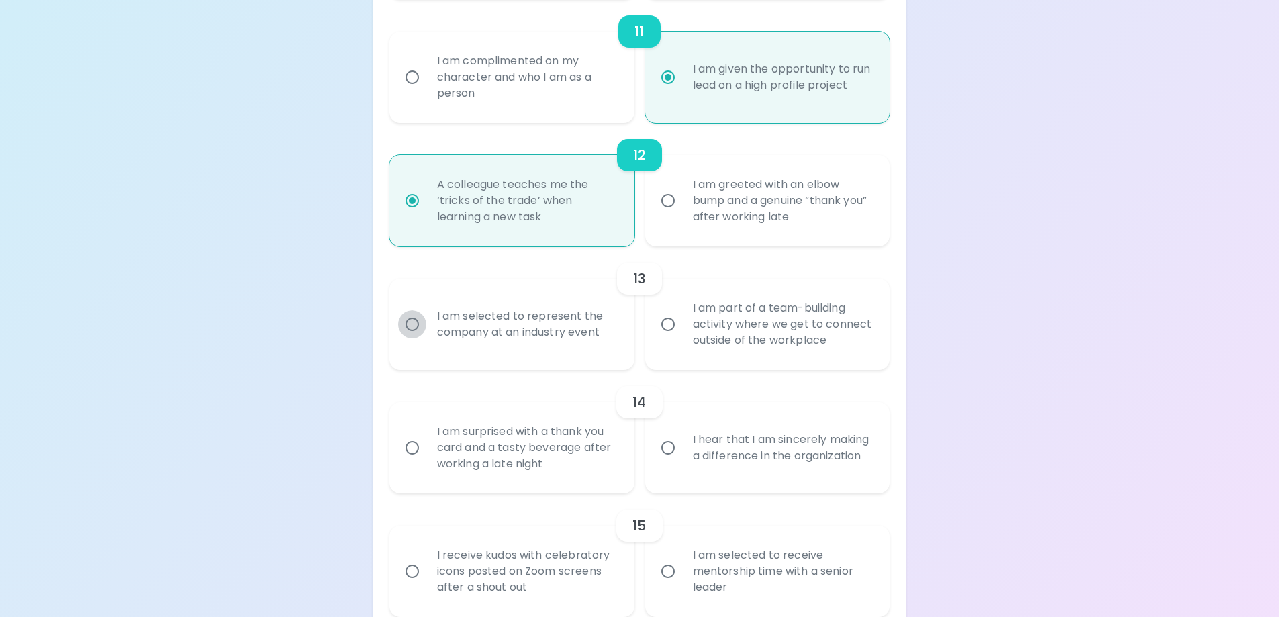
radio input "false"
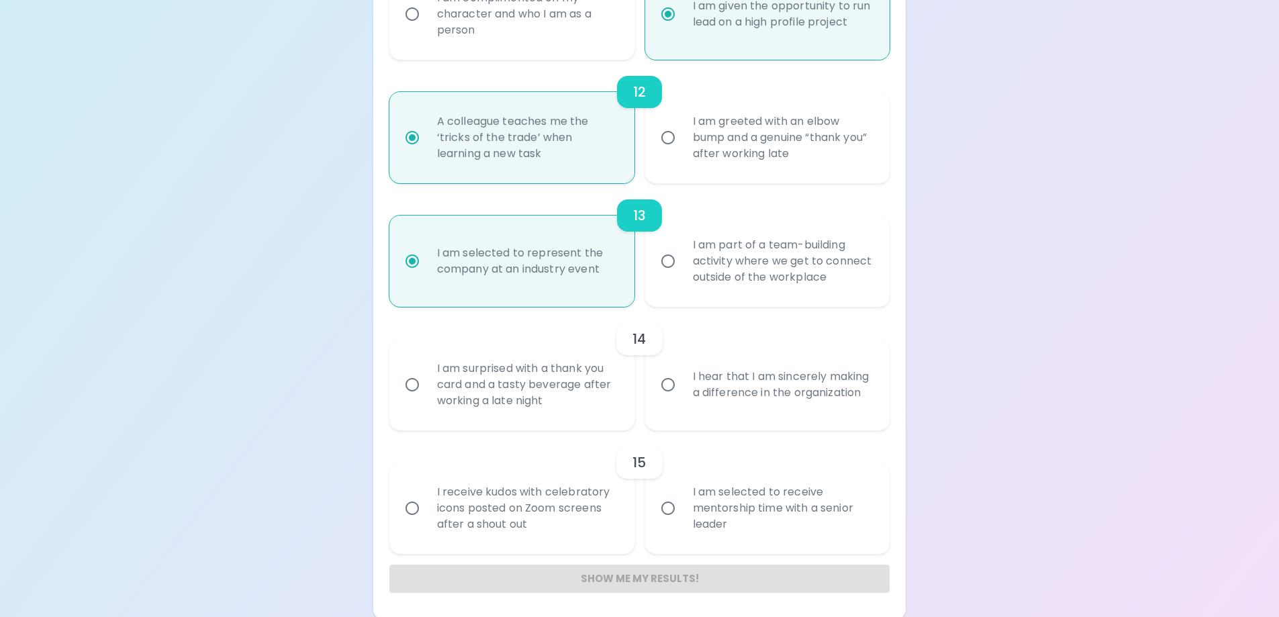
scroll to position [1623, 0]
radio input "true"
click at [666, 383] on input "I hear that I am sincerely making a difference in the organization" at bounding box center [668, 382] width 28 height 28
radio input "false"
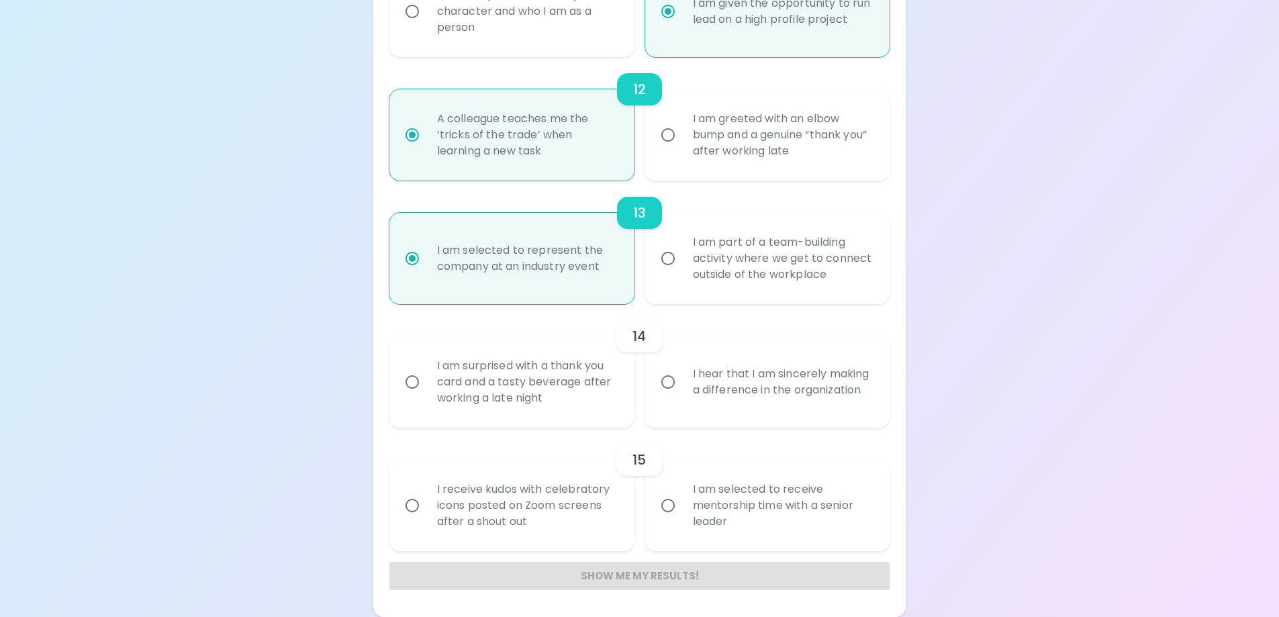
radio input "false"
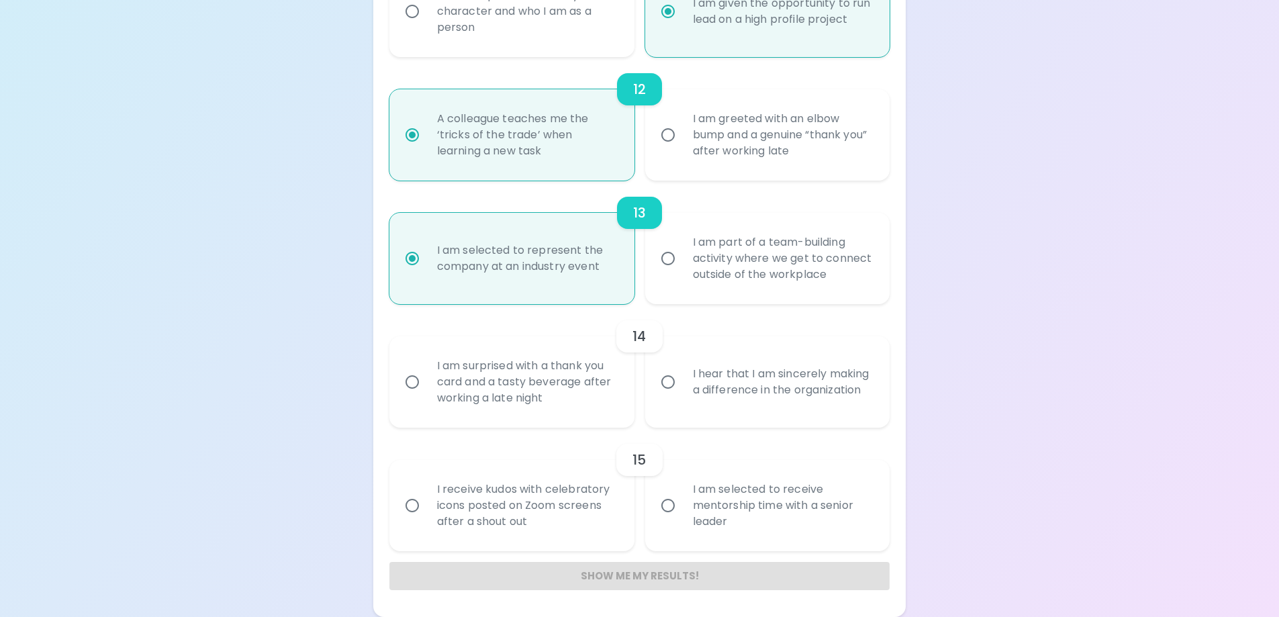
radio input "false"
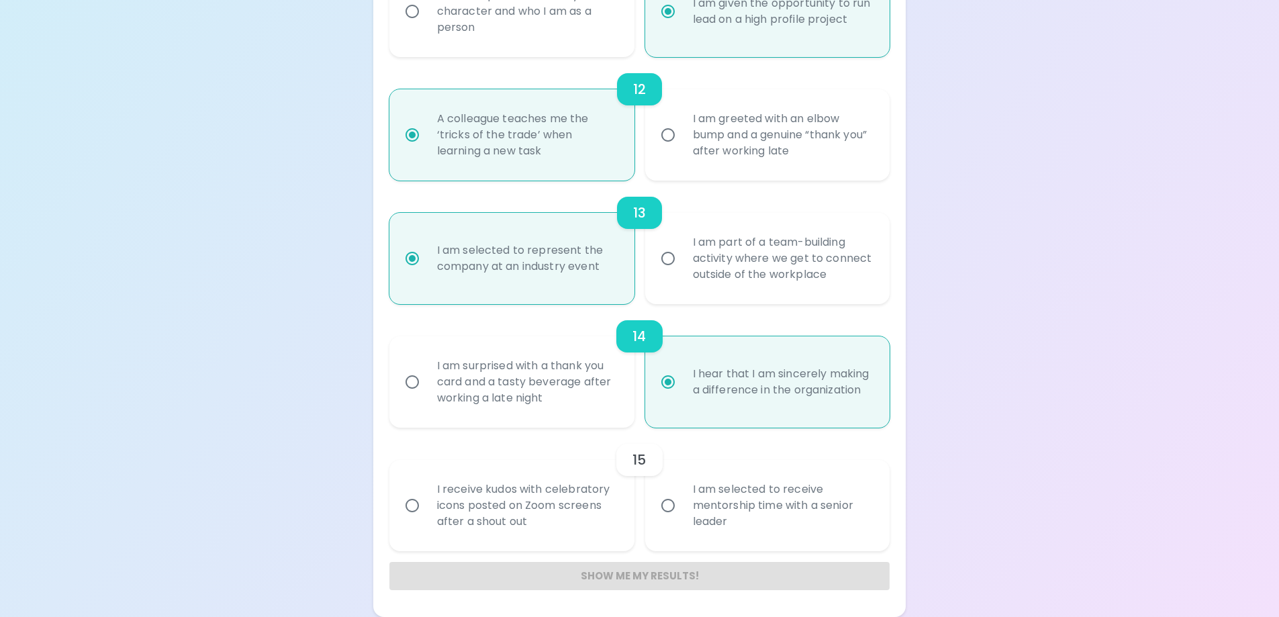
radio input "true"
click at [665, 505] on input "I am selected to receive mentorship time with a senior leader" at bounding box center [668, 505] width 28 height 28
radio input "false"
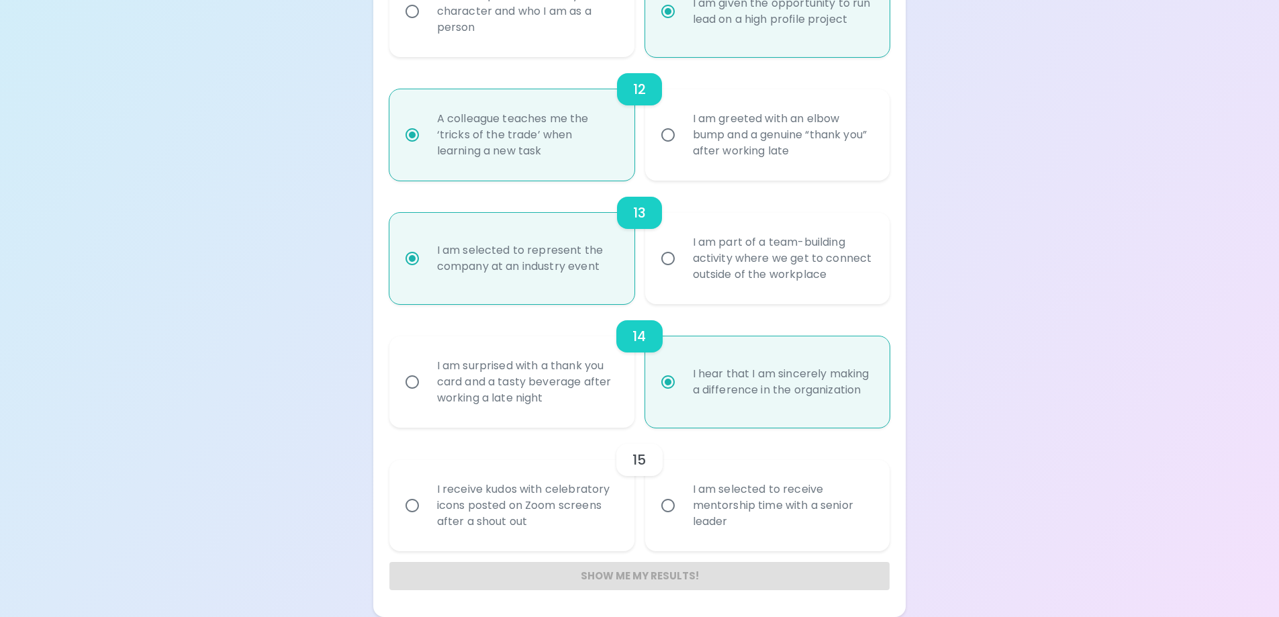
radio input "false"
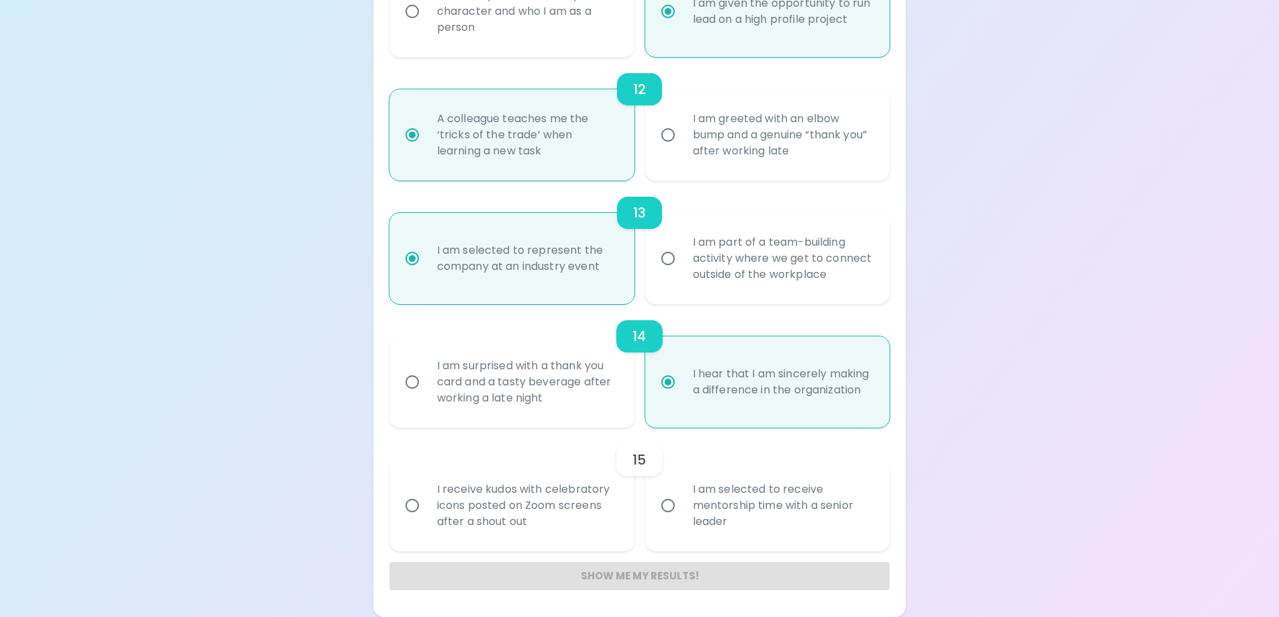
radio input "false"
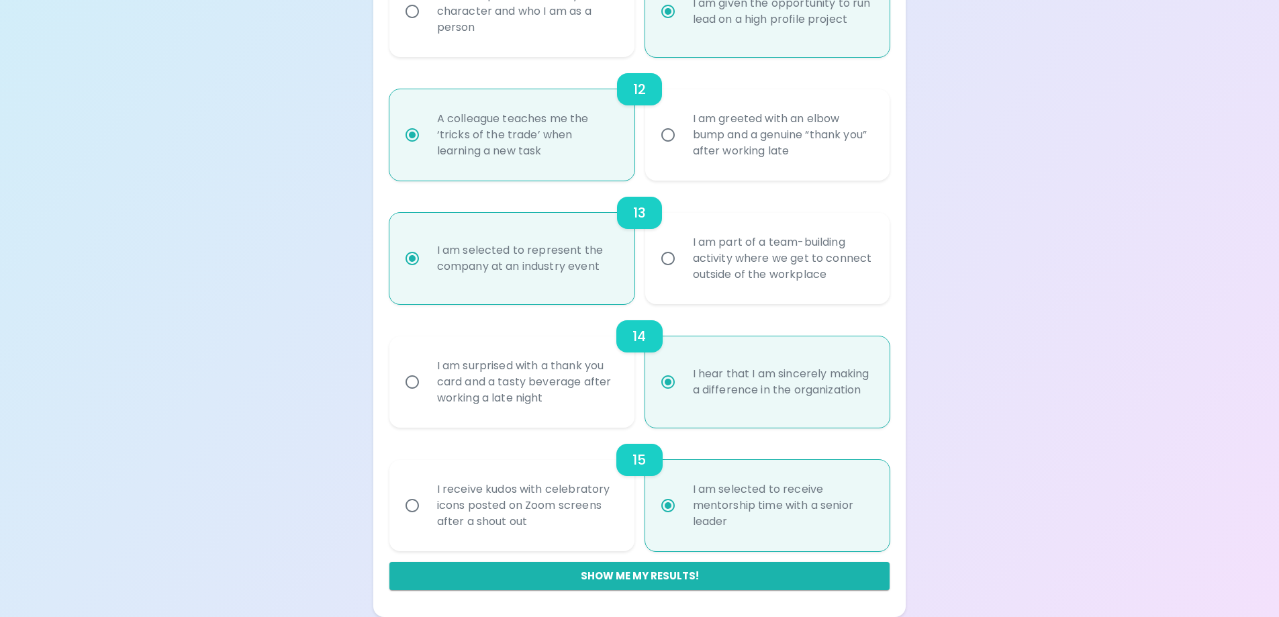
radio input "true"
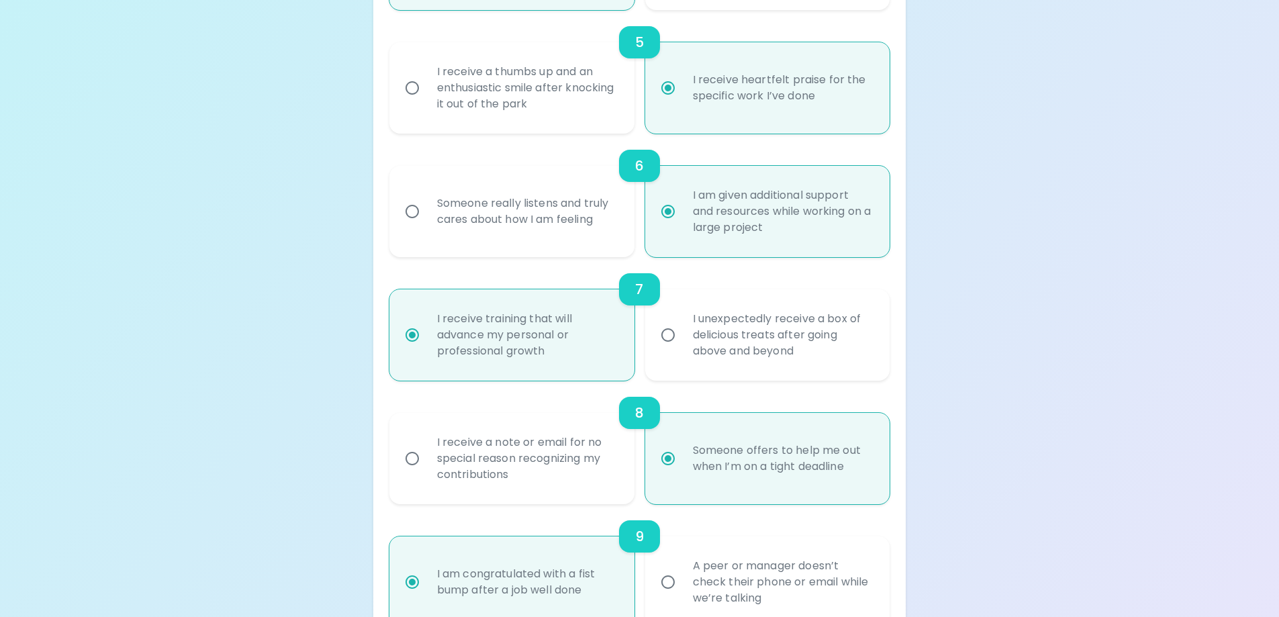
scroll to position [873, 0]
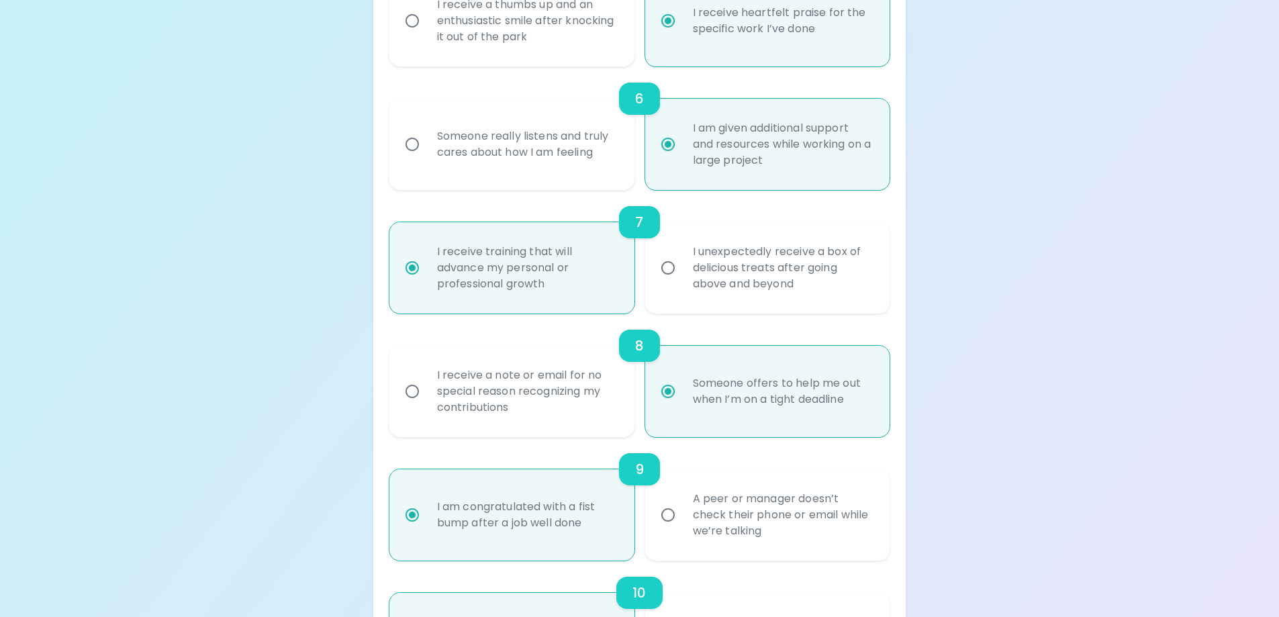
radio input "true"
click at [667, 268] on input "I unexpectedly receive a box of delicious treats after going above and beyond" at bounding box center [668, 268] width 28 height 28
radio input "false"
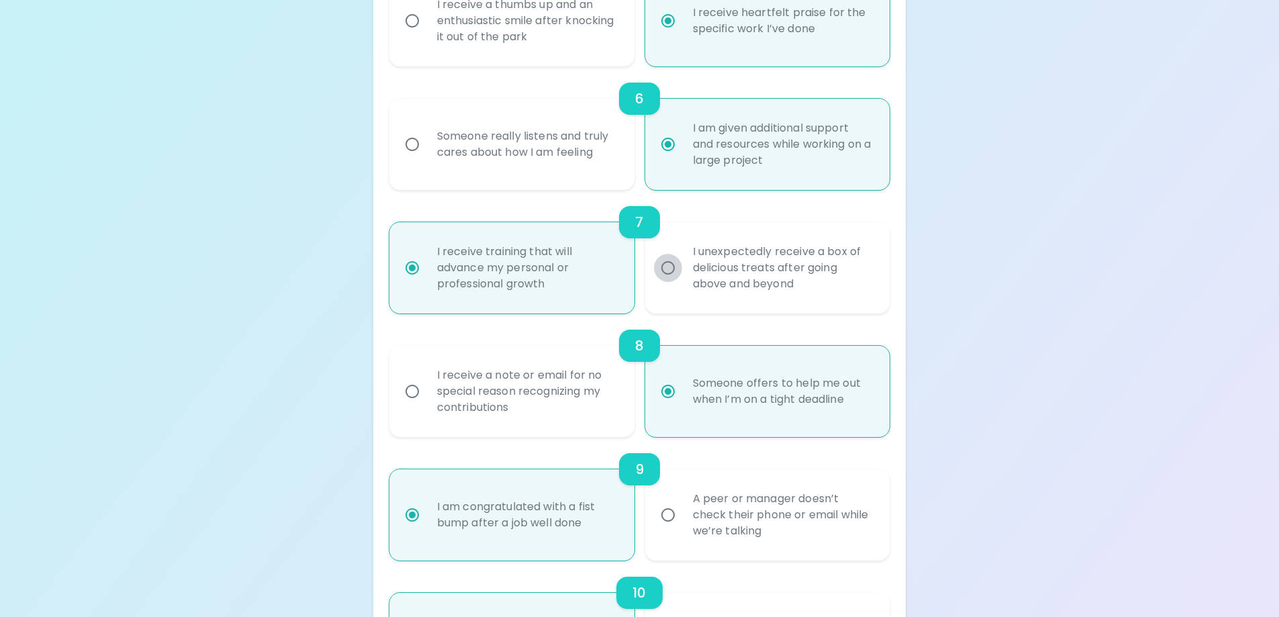
radio input "false"
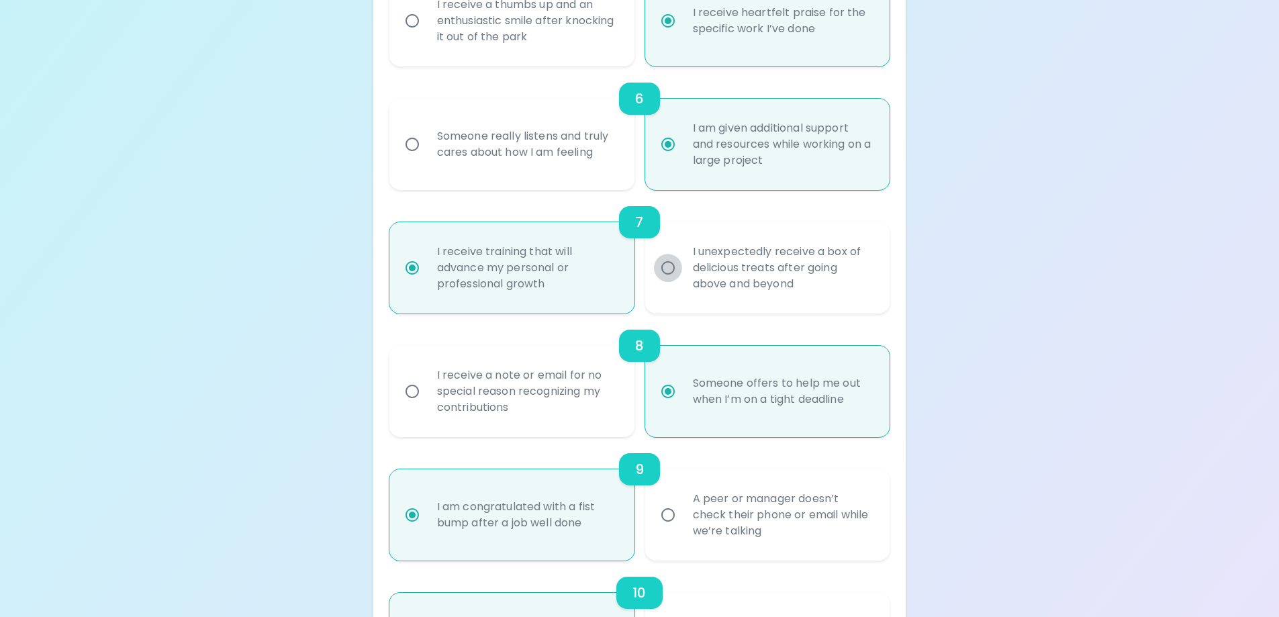
radio input "false"
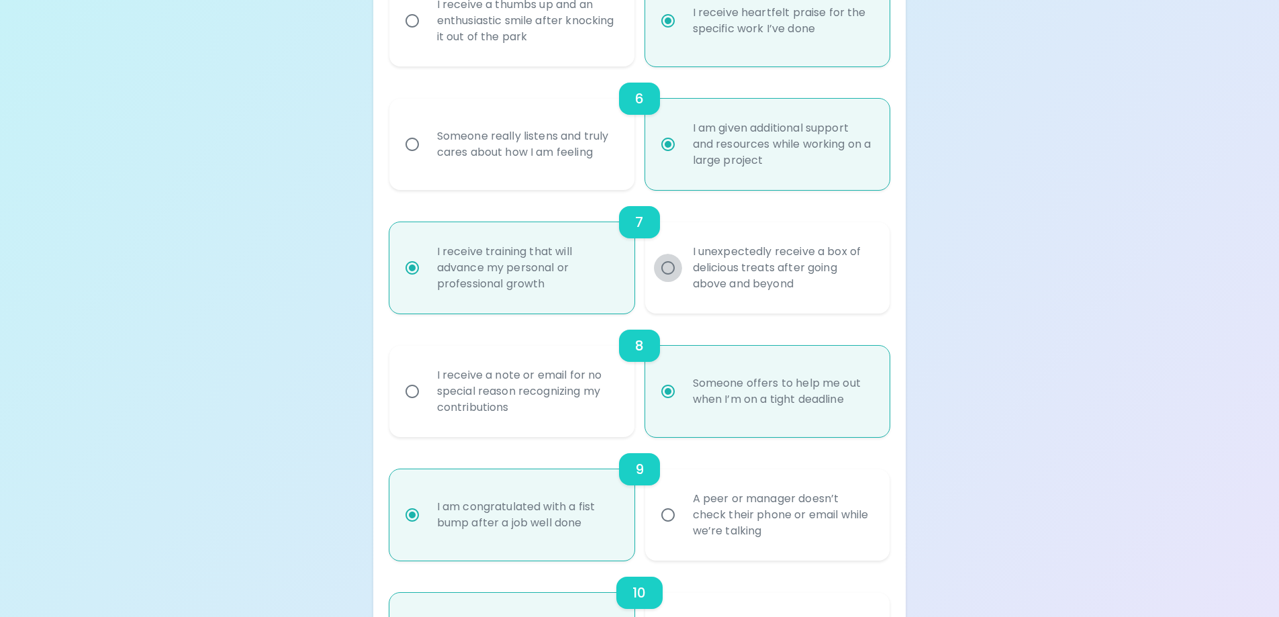
radio input "false"
radio input "true"
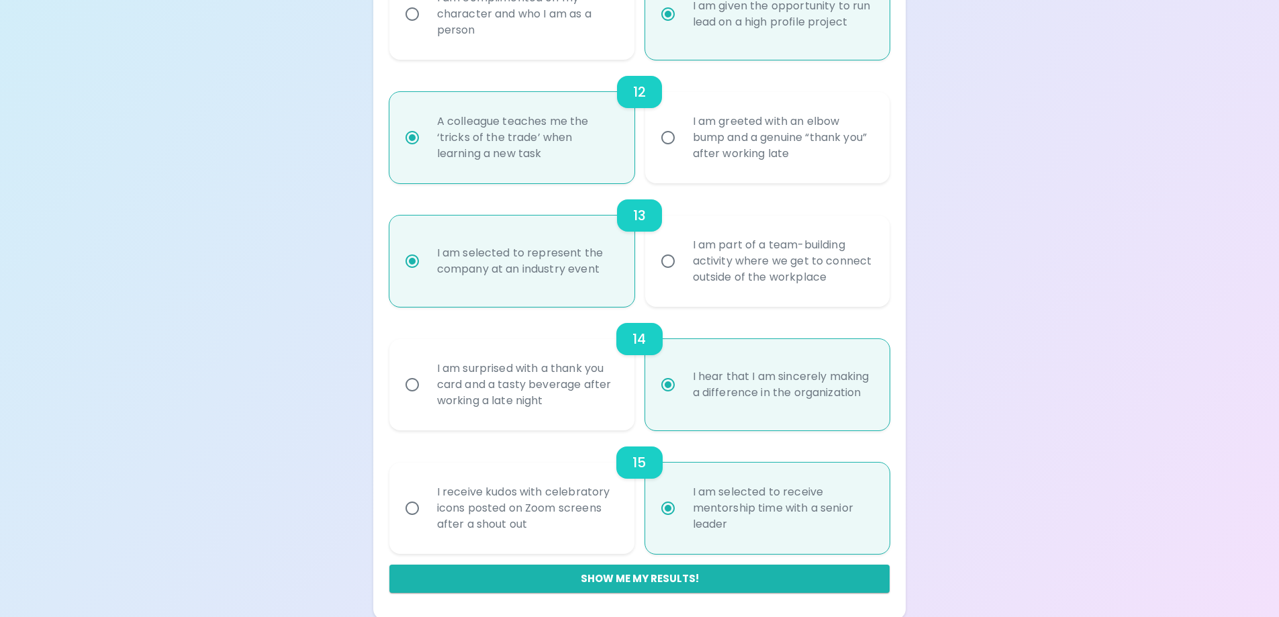
scroll to position [1623, 0]
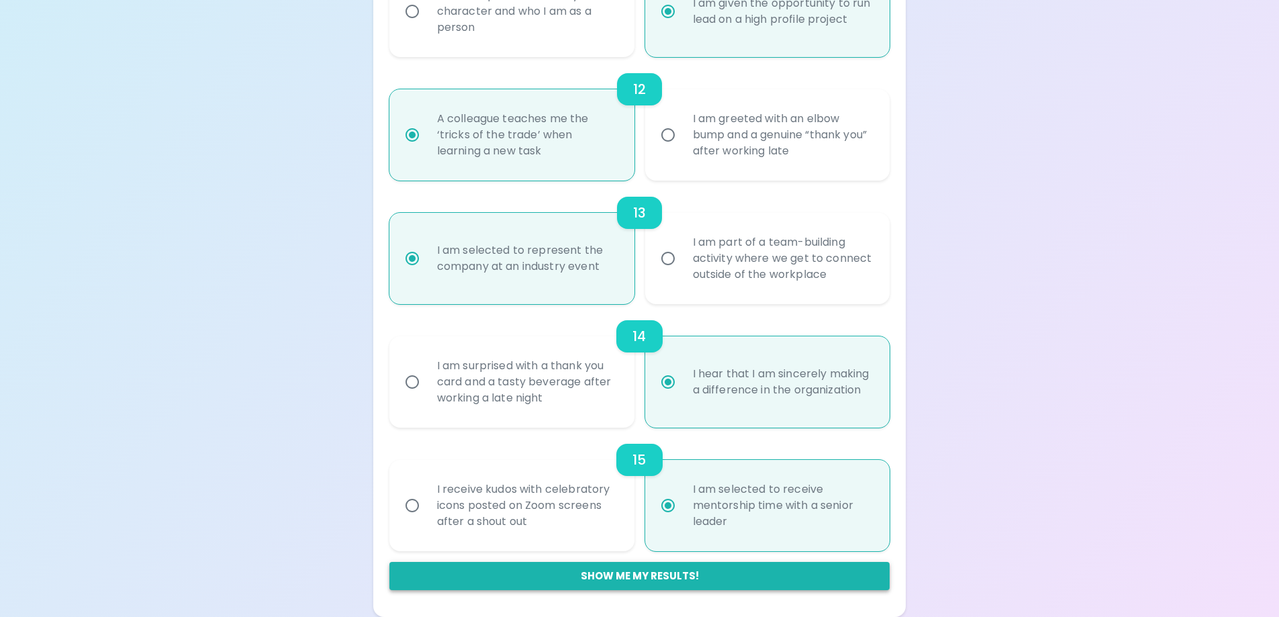
radio input "true"
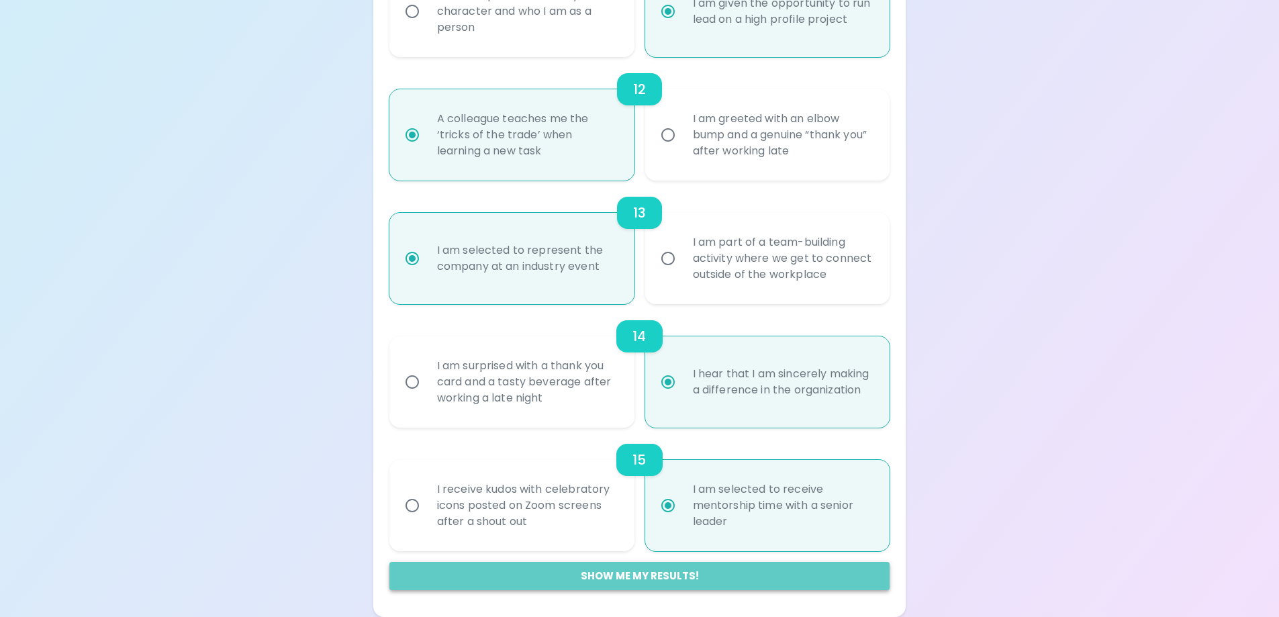
click at [708, 575] on button "Show me my results!" at bounding box center [639, 576] width 501 height 28
radio input "false"
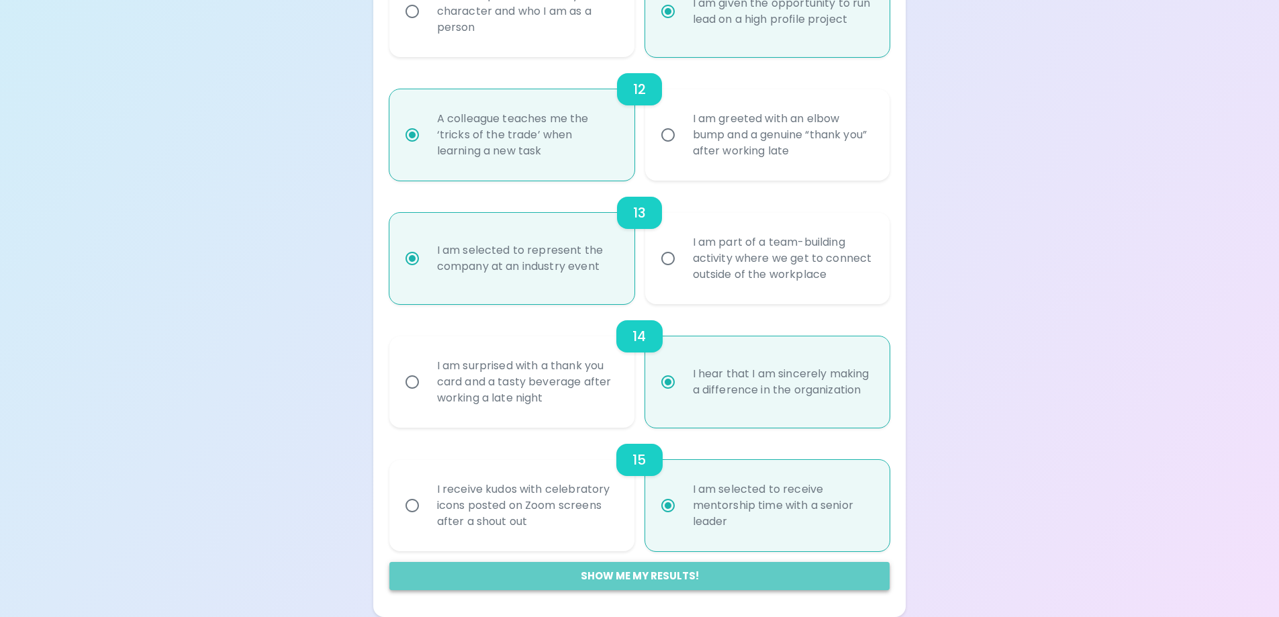
radio input "false"
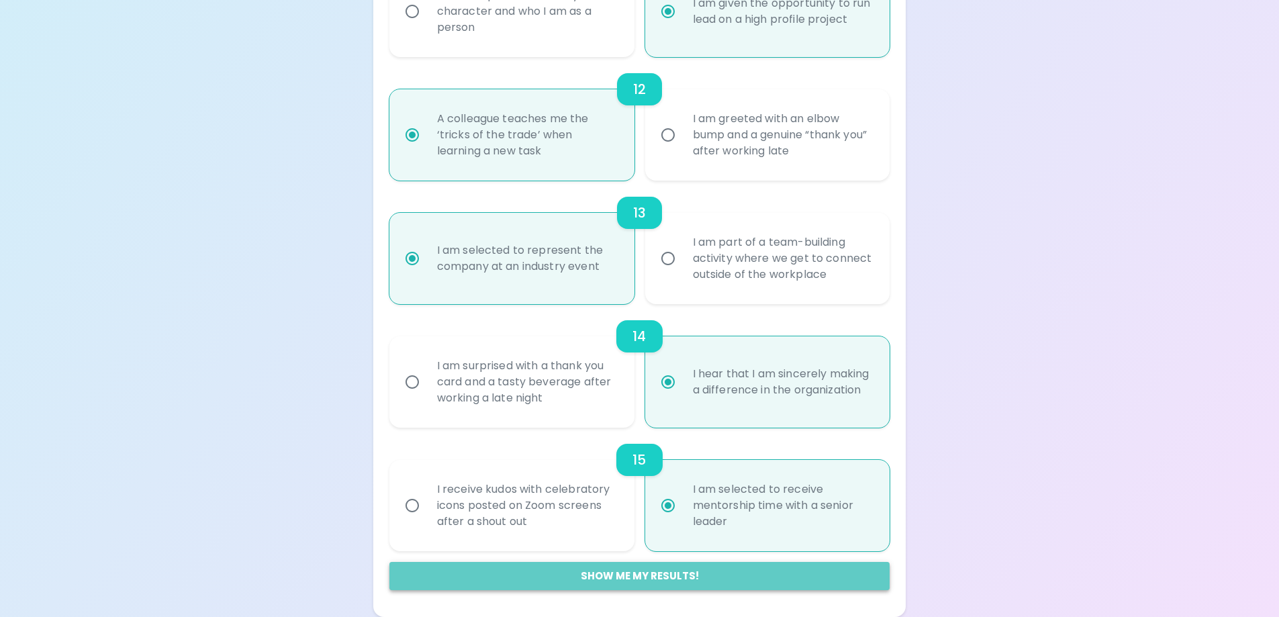
radio input "false"
radio input "true"
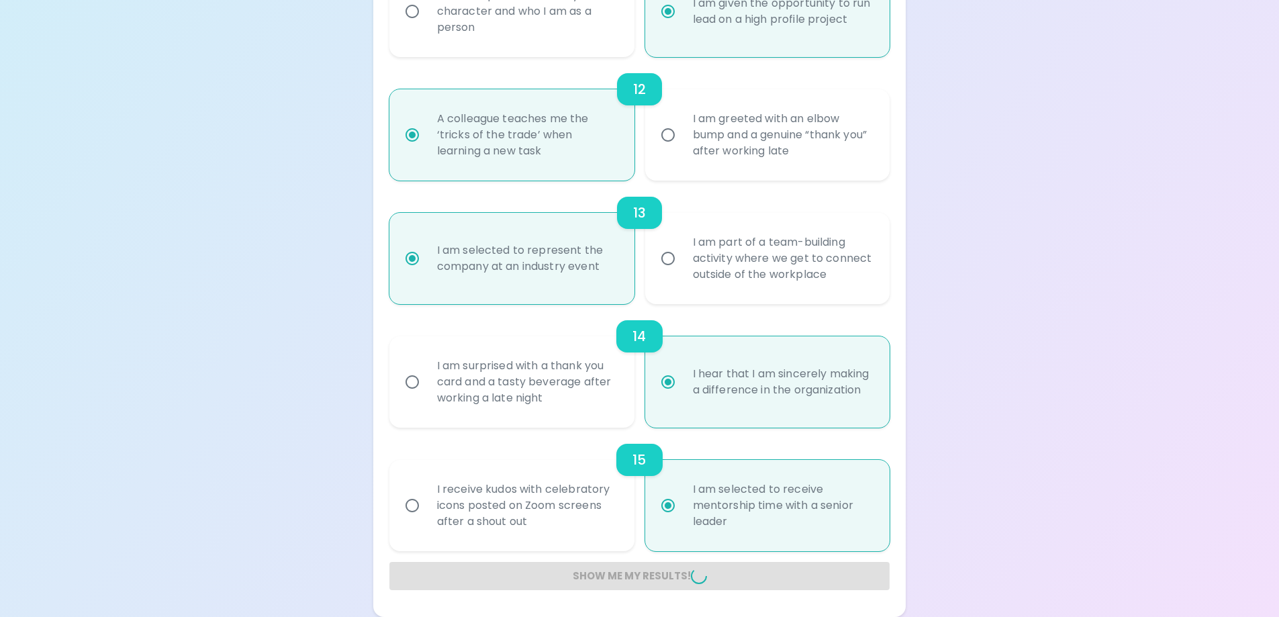
radio input "false"
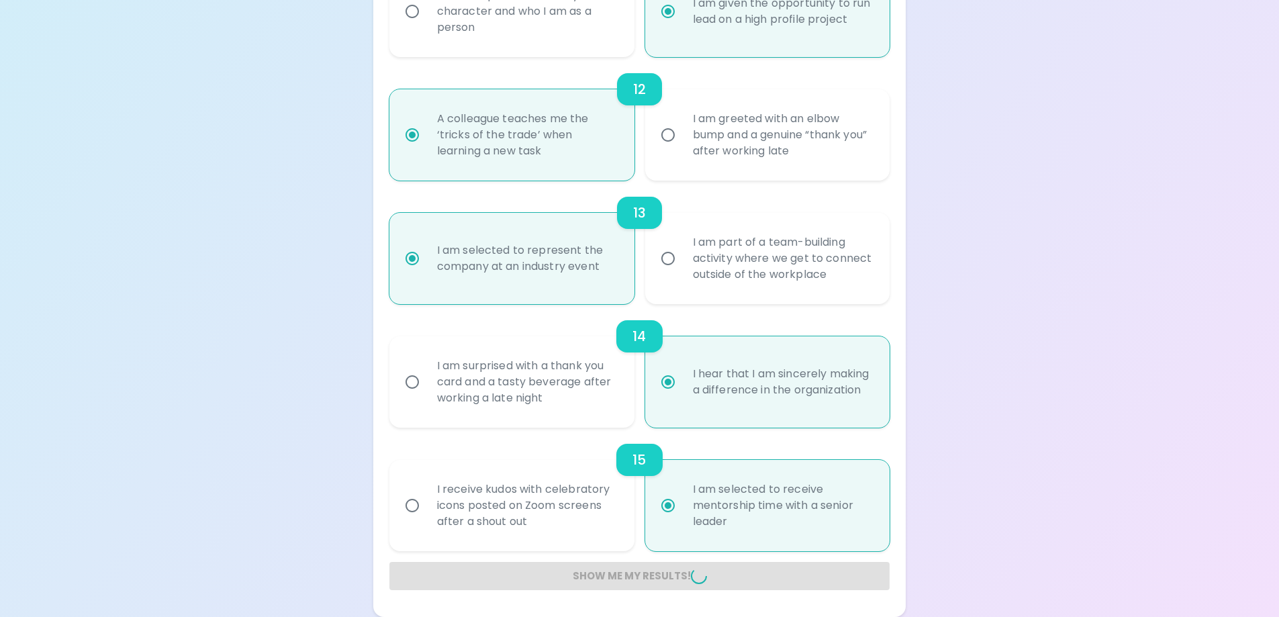
radio input "false"
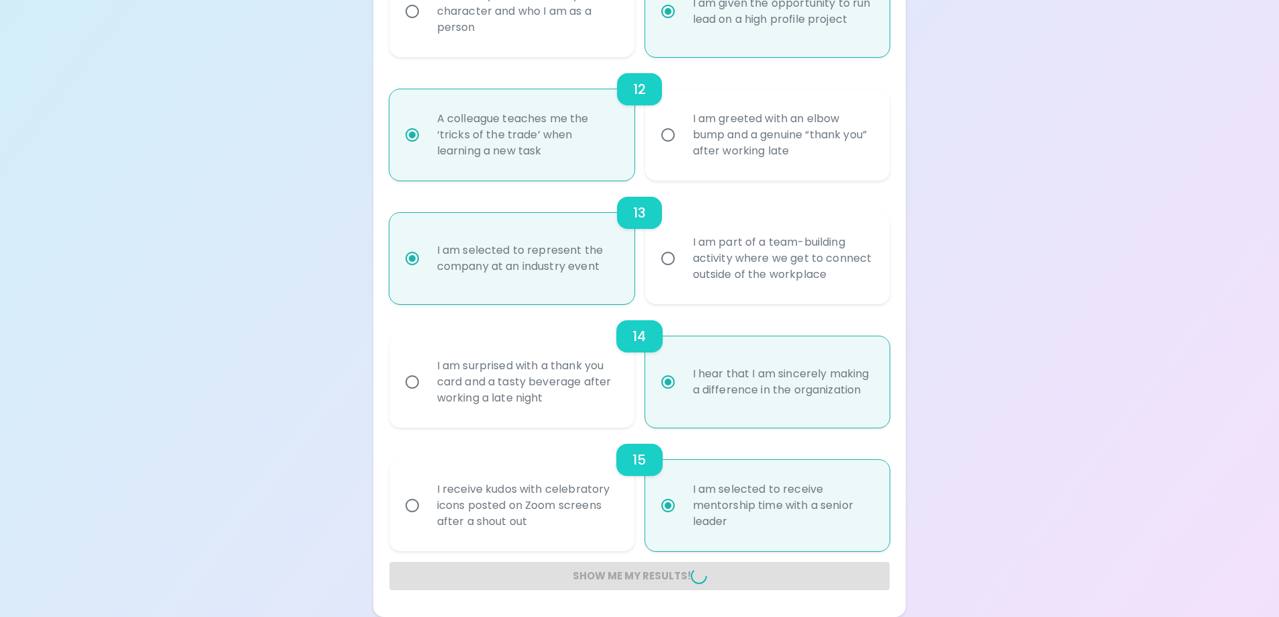
radio input "false"
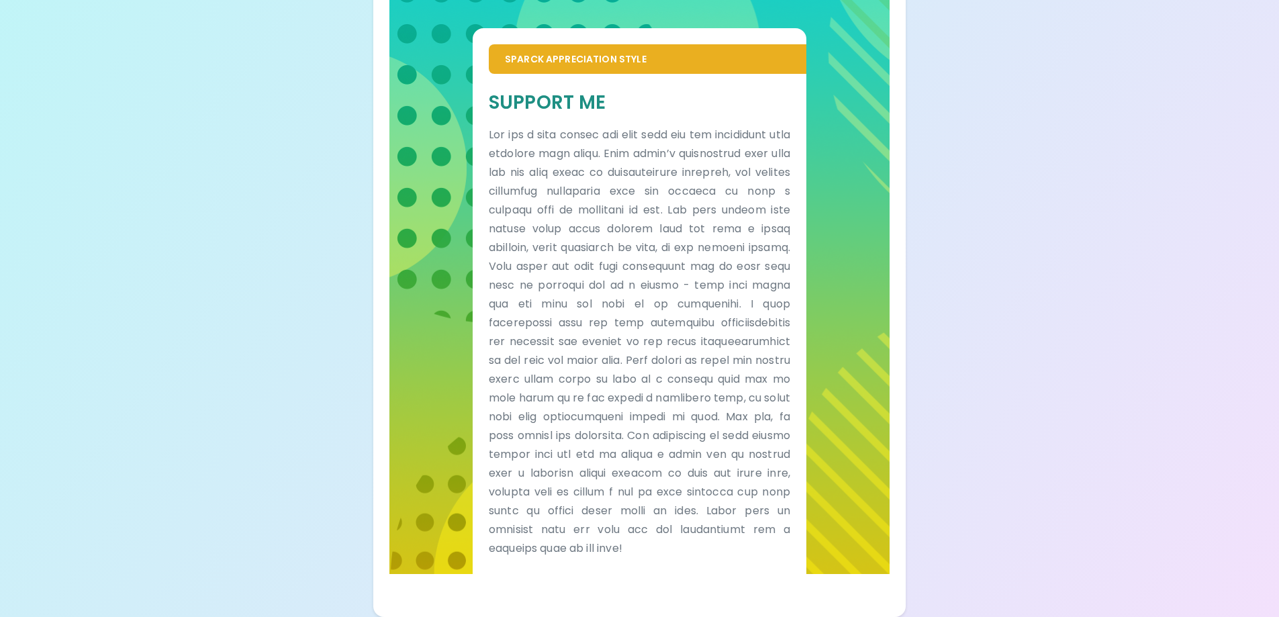
scroll to position [285, 0]
